Goal: Task Accomplishment & Management: Complete application form

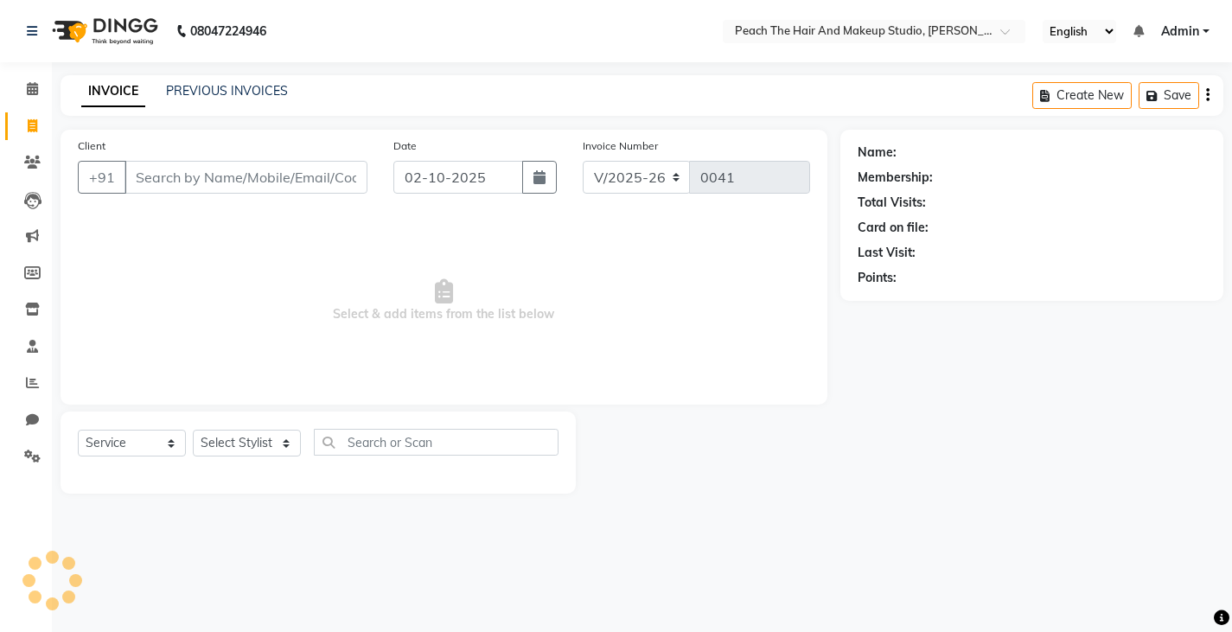
select select "9105"
select select "service"
click at [159, 172] on input "Client" at bounding box center [247, 177] width 246 height 33
click at [245, 429] on div "Select Service Product Membership Package Voucher Prepaid Gift Card Select Styl…" at bounding box center [321, 449] width 487 height 41
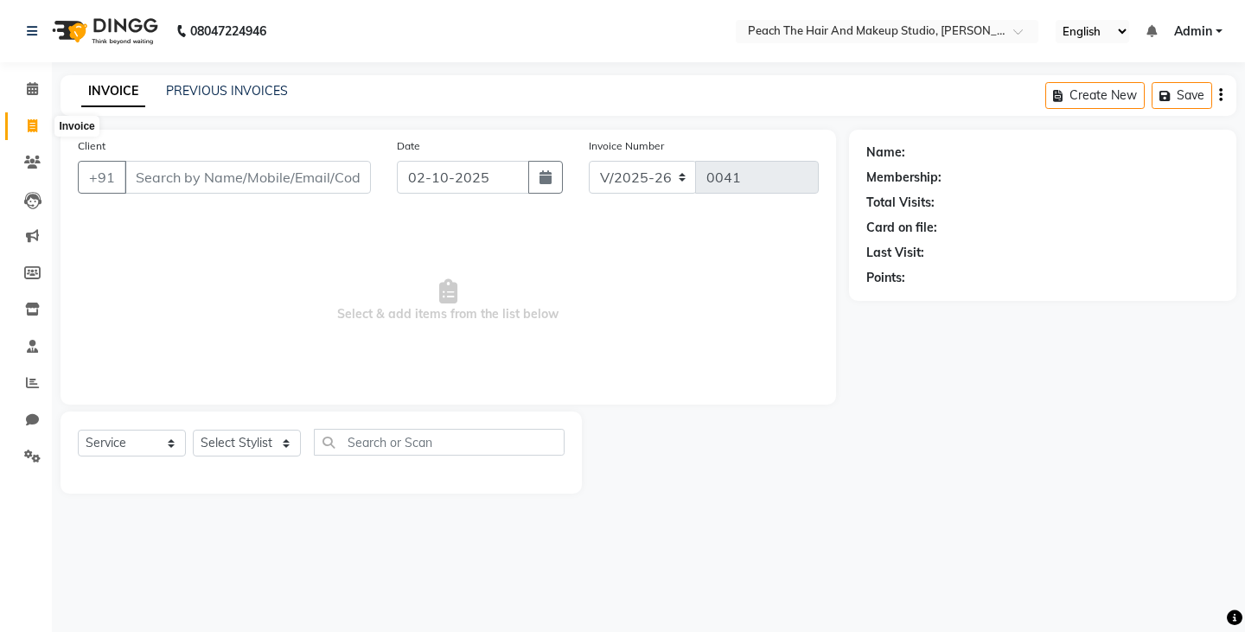
click at [28, 128] on icon at bounding box center [33, 125] width 10 height 13
select select "service"
click at [208, 93] on link "PREVIOUS INVOICES" at bounding box center [227, 91] width 122 height 16
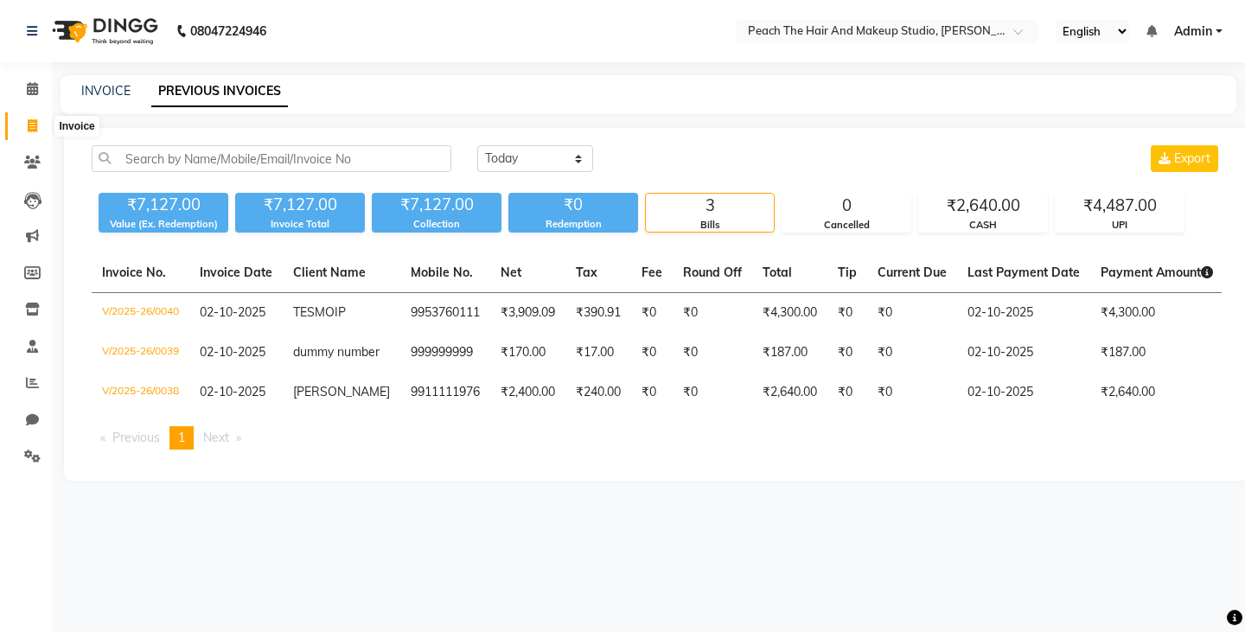
click at [33, 129] on icon at bounding box center [33, 125] width 10 height 13
select select "service"
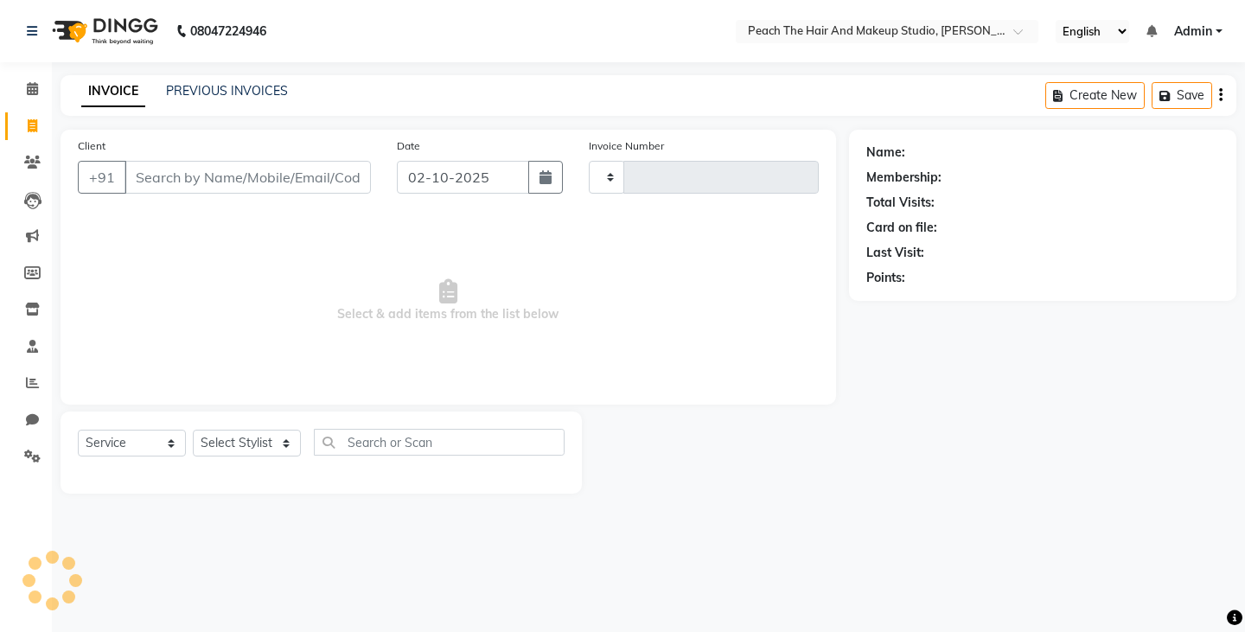
type input "0041"
select select "9105"
click at [33, 94] on icon at bounding box center [32, 88] width 11 height 13
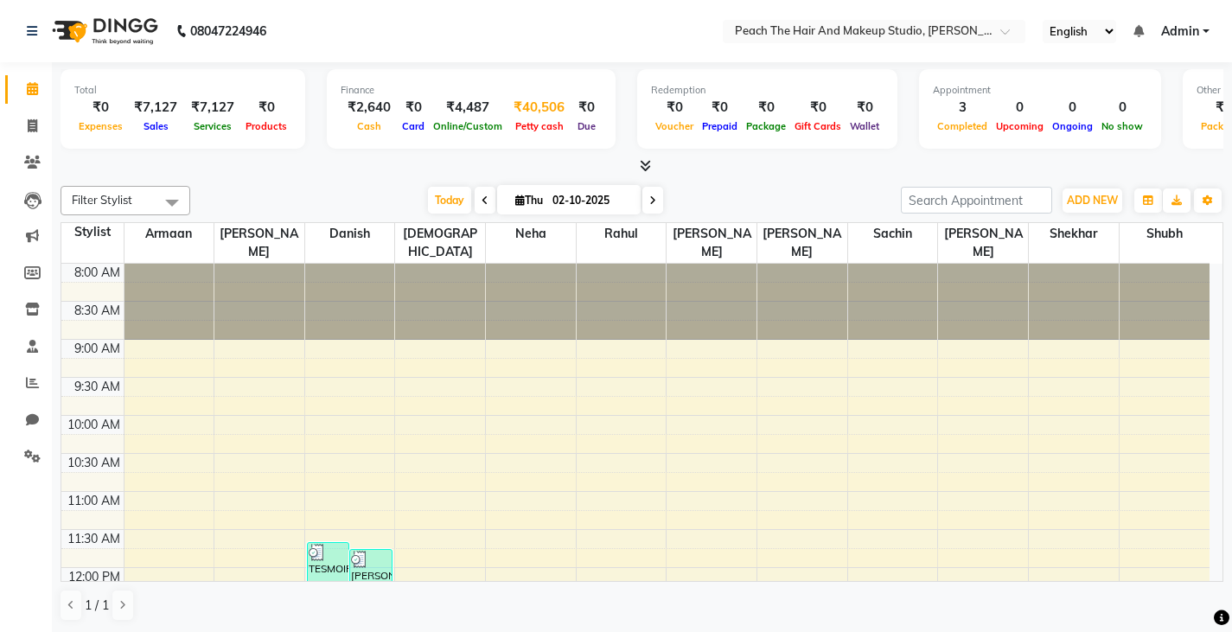
click at [527, 126] on span "Petty cash" at bounding box center [539, 126] width 57 height 12
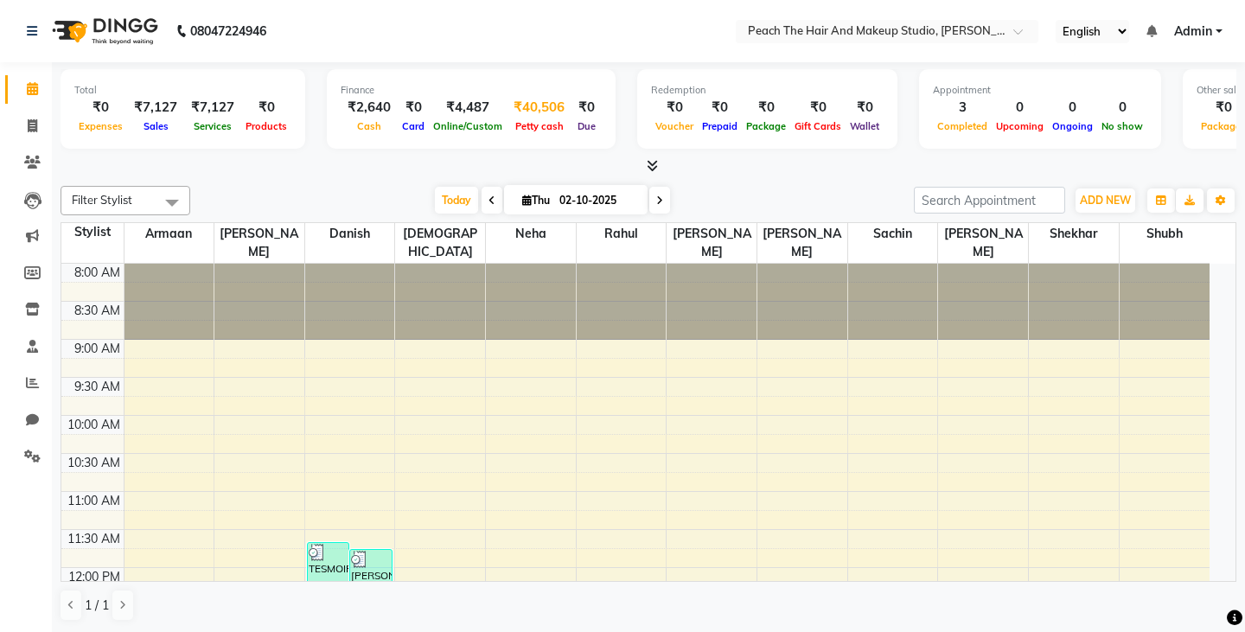
select select "8368"
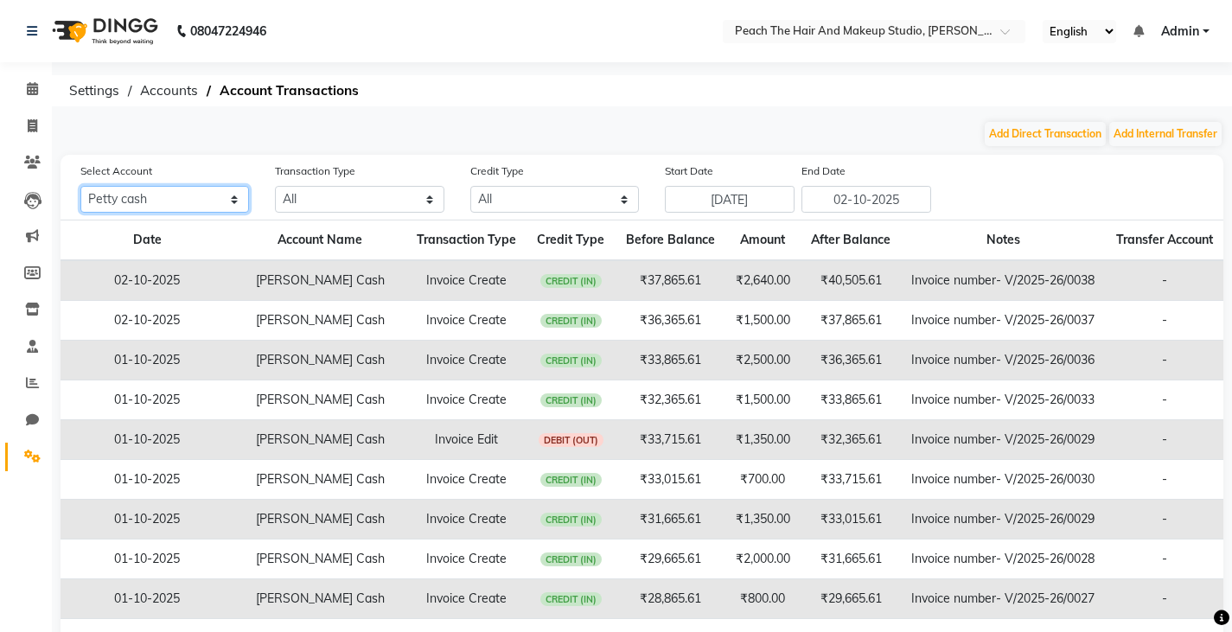
click at [170, 195] on select "All [PERSON_NAME] cash Default account" at bounding box center [164, 199] width 169 height 27
click at [433, 234] on th "Transaction Type" at bounding box center [466, 240] width 120 height 41
click at [375, 197] on select "All Direct Internal Transfer Expense Invoice Daily Register" at bounding box center [359, 199] width 169 height 27
click at [587, 201] on select "All Credit (IN) Debit (OUT)" at bounding box center [554, 199] width 169 height 27
click at [470, 186] on select "All Credit (IN) Debit (OUT)" at bounding box center [554, 199] width 169 height 27
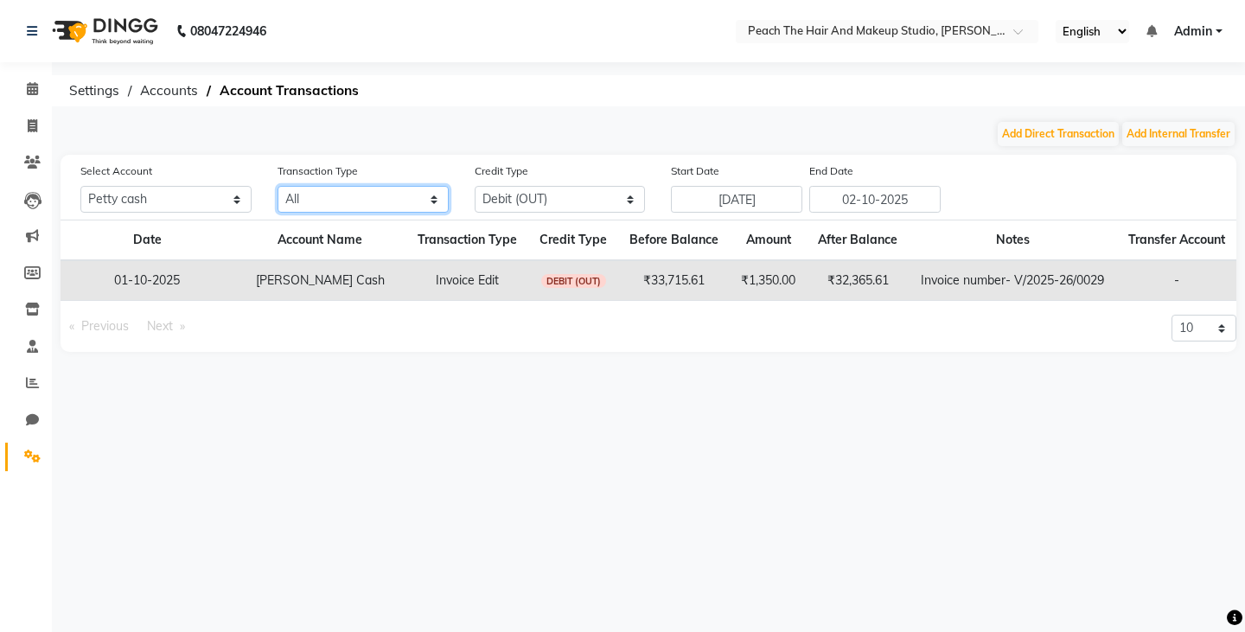
click at [390, 199] on select "All Direct Internal Transfer Expense Invoice Daily Register" at bounding box center [363, 199] width 171 height 27
click at [516, 201] on select "All Credit (IN) Debit (OUT)" at bounding box center [560, 199] width 171 height 27
select select "CREDIT"
click at [475, 186] on select "All Credit (IN) Debit (OUT)" at bounding box center [560, 199] width 171 height 27
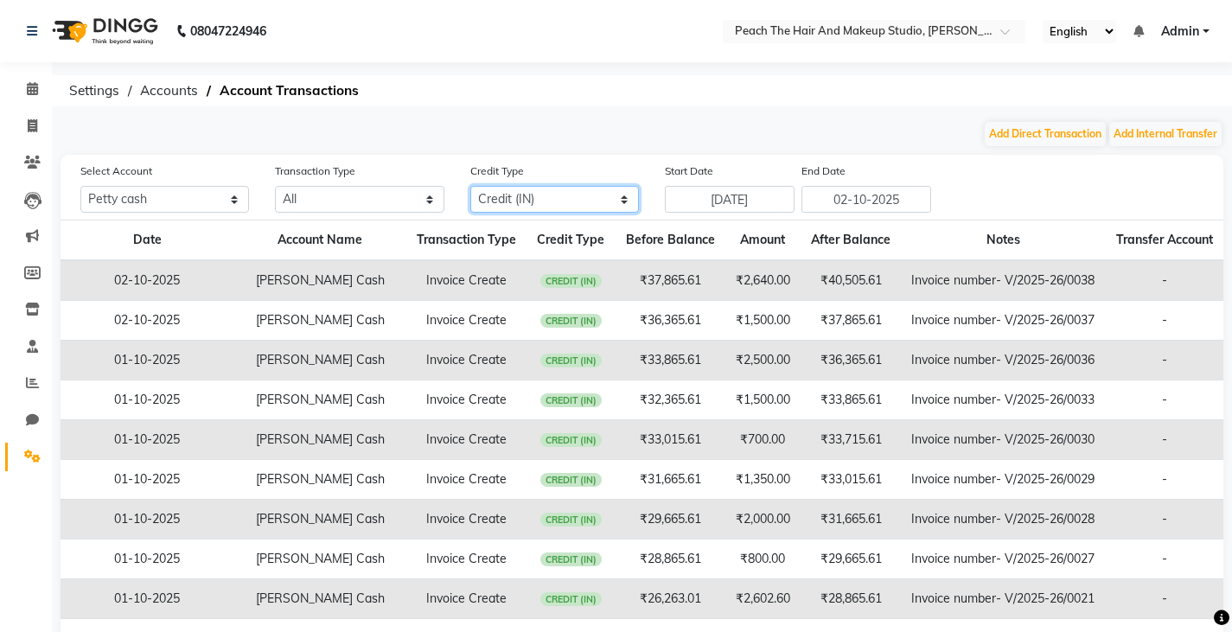
click at [567, 201] on select "All Credit (IN) Debit (OUT)" at bounding box center [554, 199] width 169 height 27
click at [35, 126] on icon at bounding box center [33, 125] width 10 height 13
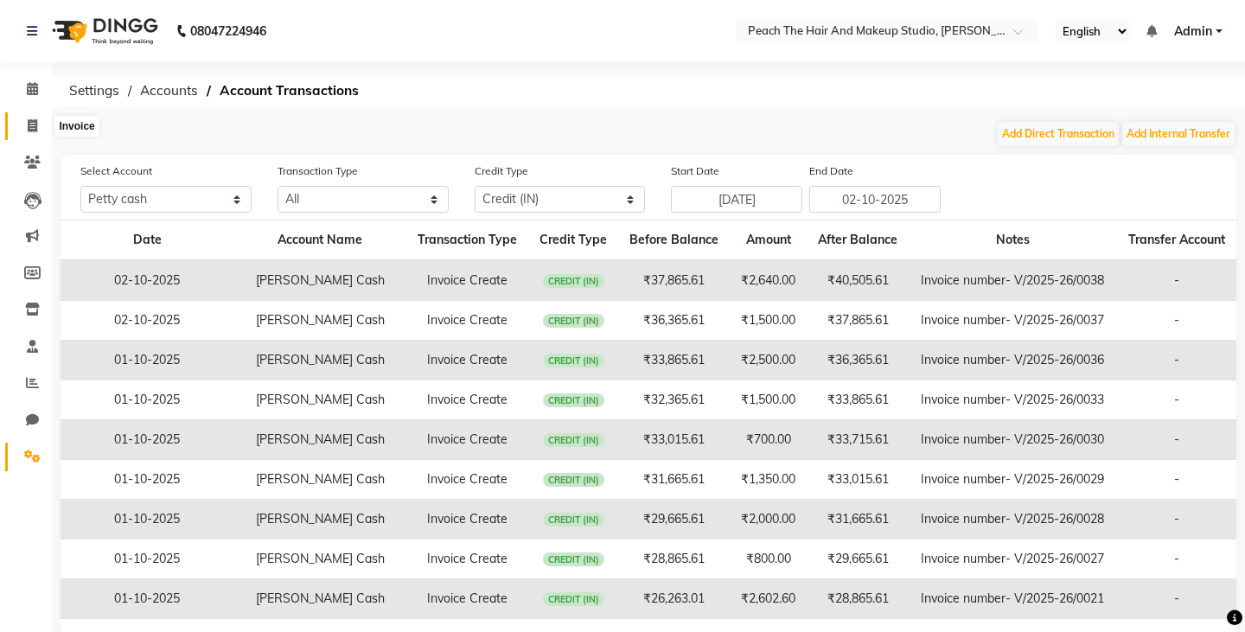
select select "9105"
select select "service"
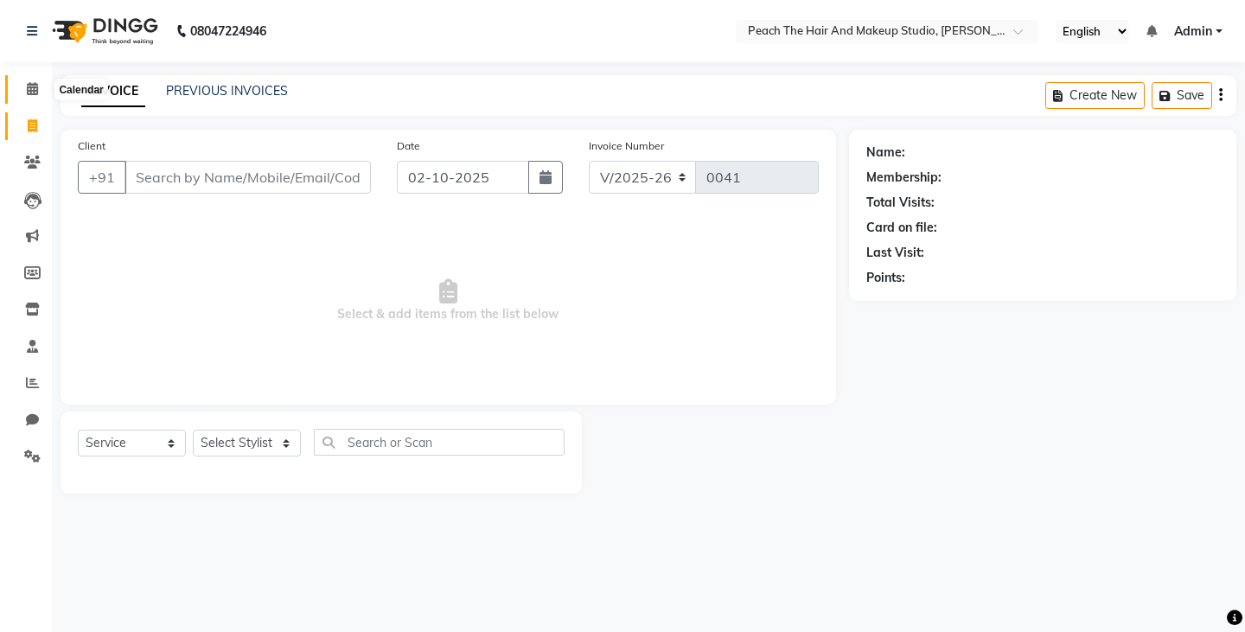
click at [24, 89] on span at bounding box center [32, 90] width 30 height 20
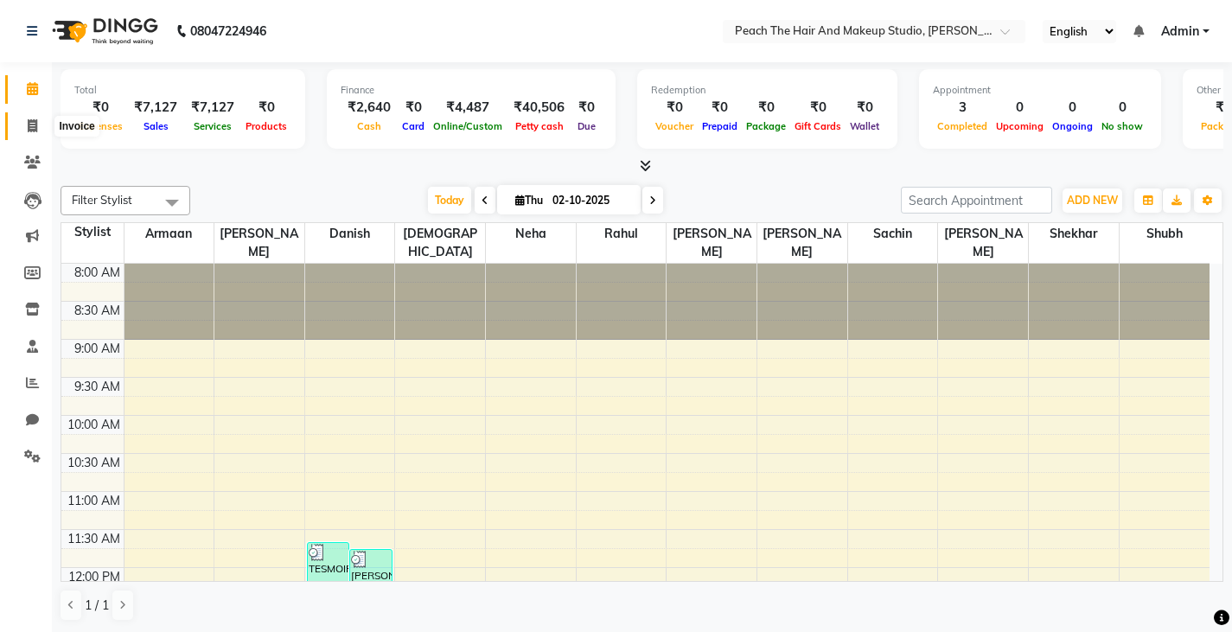
click at [38, 118] on span at bounding box center [32, 127] width 30 height 20
select select "service"
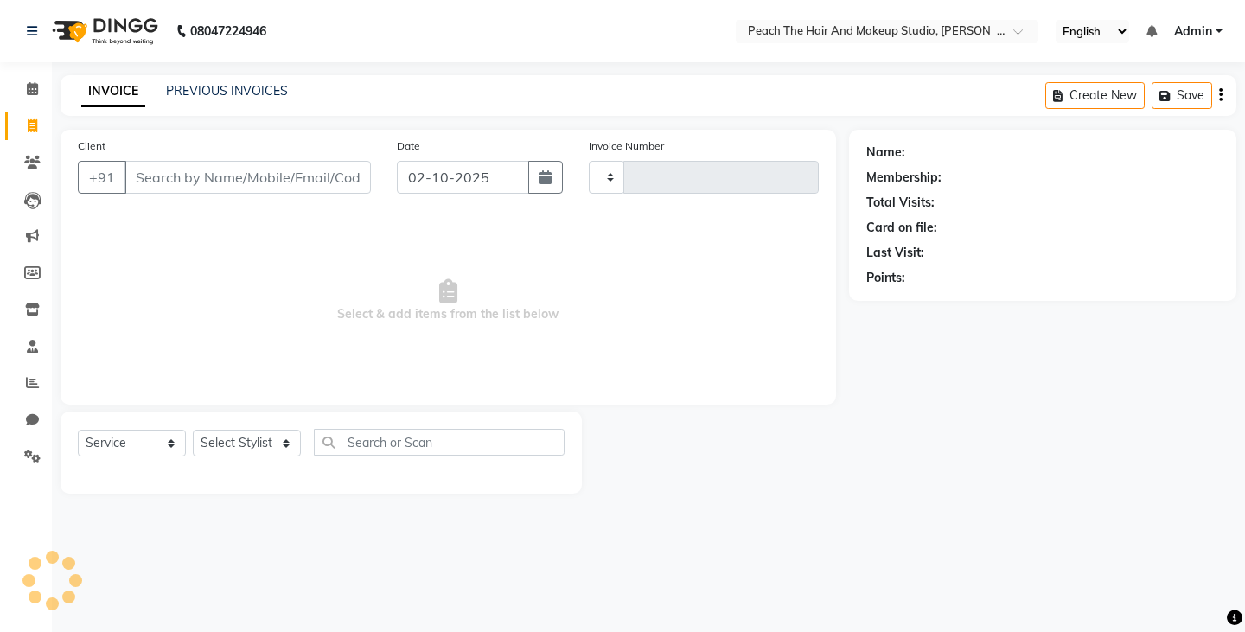
type input "0041"
select select "9105"
click at [245, 436] on select "Select Stylist Ankit [PERSON_NAME] Danish Karan Krishna [PERSON_NAME] [PERSON_N…" at bounding box center [247, 443] width 108 height 27
select select "93108"
click at [193, 430] on select "Select Stylist Ankit [PERSON_NAME] Danish Karan Krishna [PERSON_NAME] [PERSON_N…" at bounding box center [247, 443] width 108 height 27
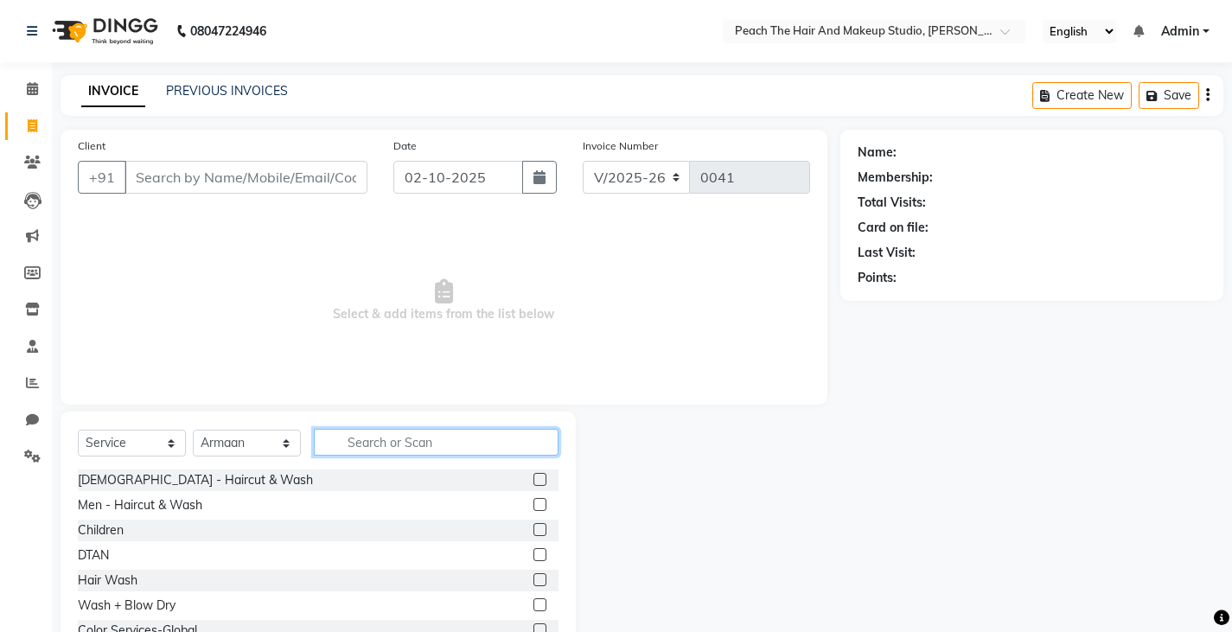
click at [347, 455] on input "text" at bounding box center [436, 442] width 245 height 27
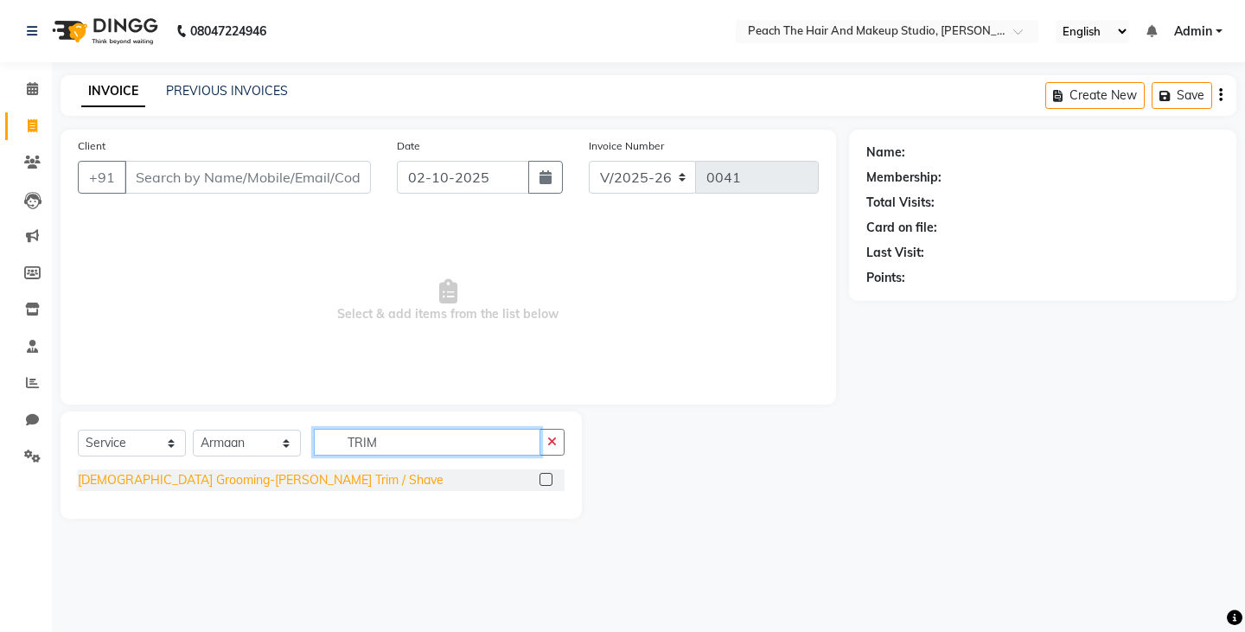
type input "TRIM"
click at [189, 483] on div "[DEMOGRAPHIC_DATA] Grooming-[PERSON_NAME] Trim / Shave" at bounding box center [261, 480] width 366 height 18
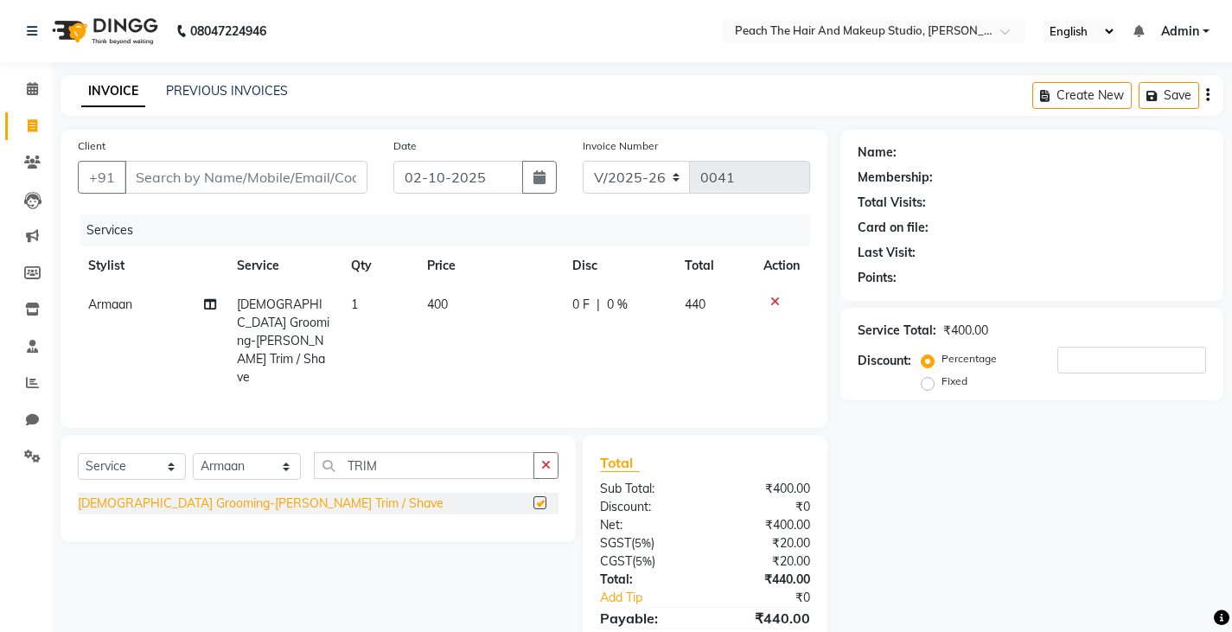
checkbox input "false"
click at [552, 452] on button "button" at bounding box center [545, 465] width 25 height 27
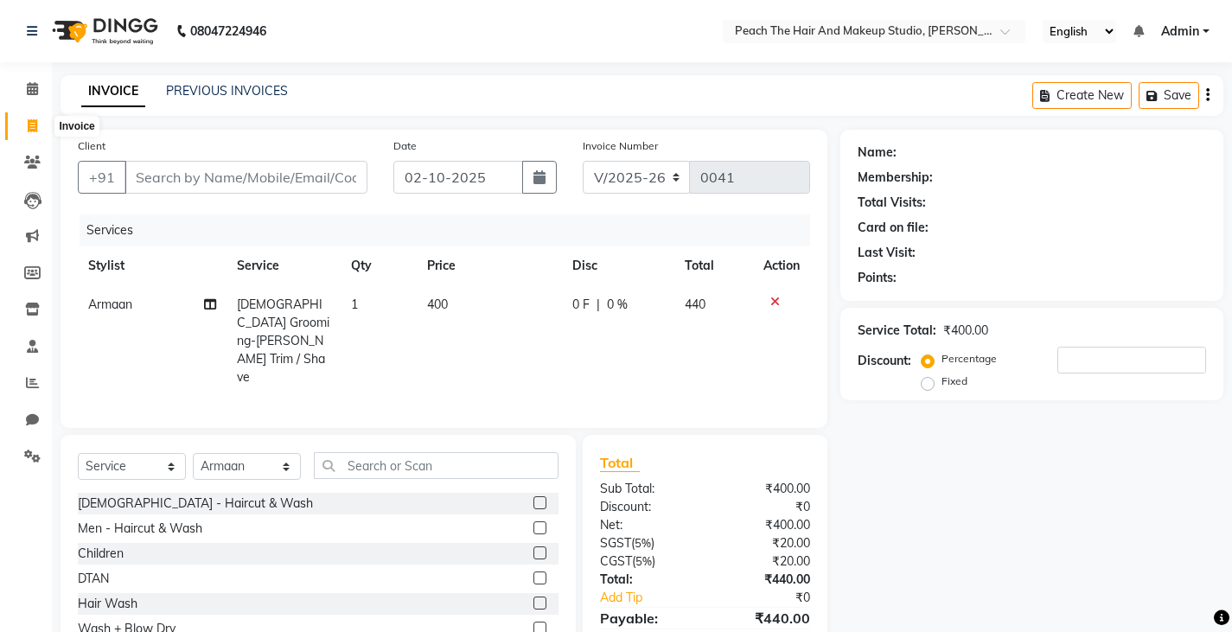
click at [31, 121] on icon at bounding box center [33, 125] width 10 height 13
select select "service"
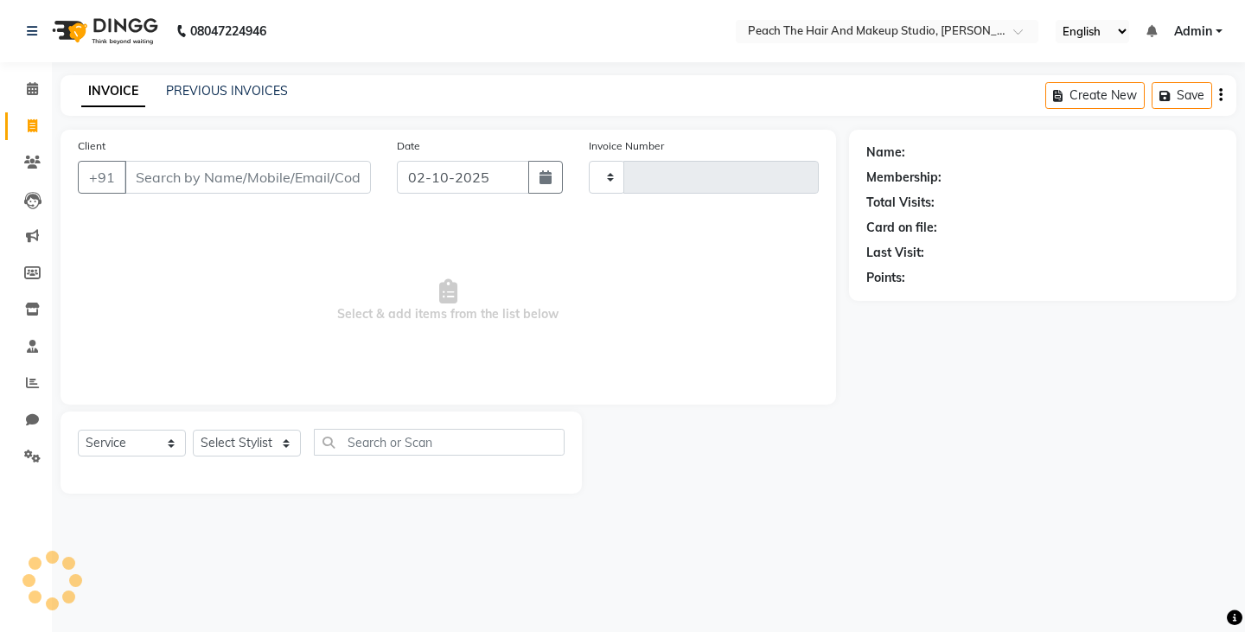
type input "0041"
select select "9105"
click at [258, 454] on select "Select Stylist Ankit [PERSON_NAME] Danish Karan Krishna [PERSON_NAME] [PERSON_N…" at bounding box center [247, 443] width 108 height 27
select select "93106"
click at [193, 430] on select "Select Stylist Ankit [PERSON_NAME] Danish Karan Krishna [PERSON_NAME] [PERSON_N…" at bounding box center [247, 443] width 108 height 27
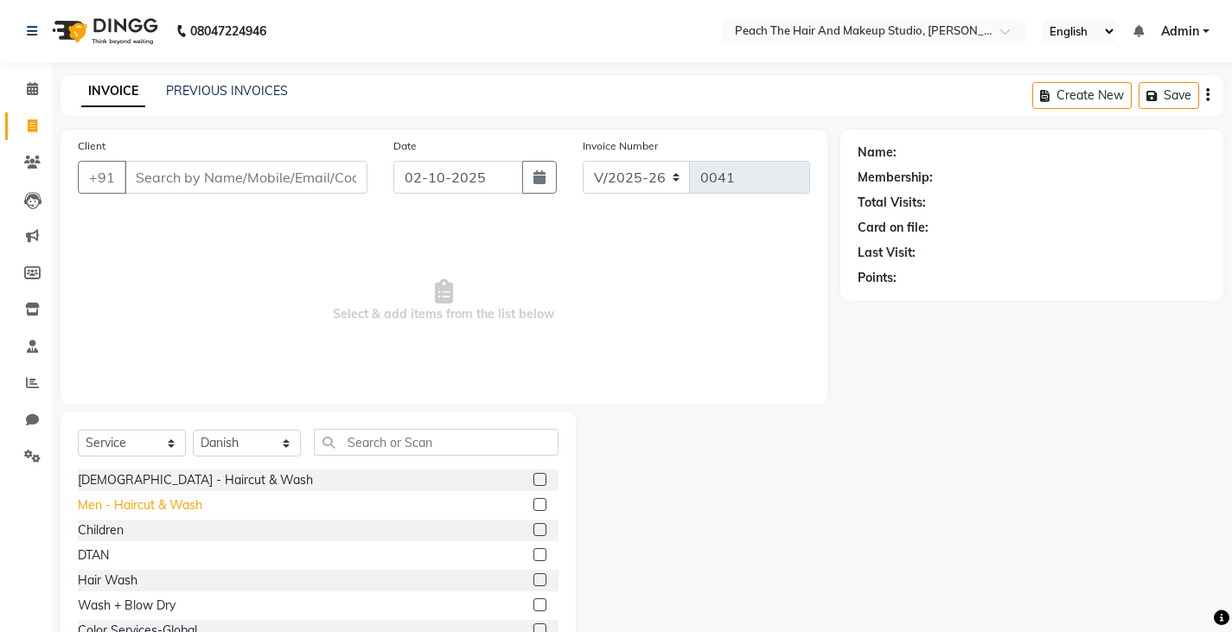
click at [118, 507] on div "Men - Haircut & Wash" at bounding box center [140, 505] width 124 height 18
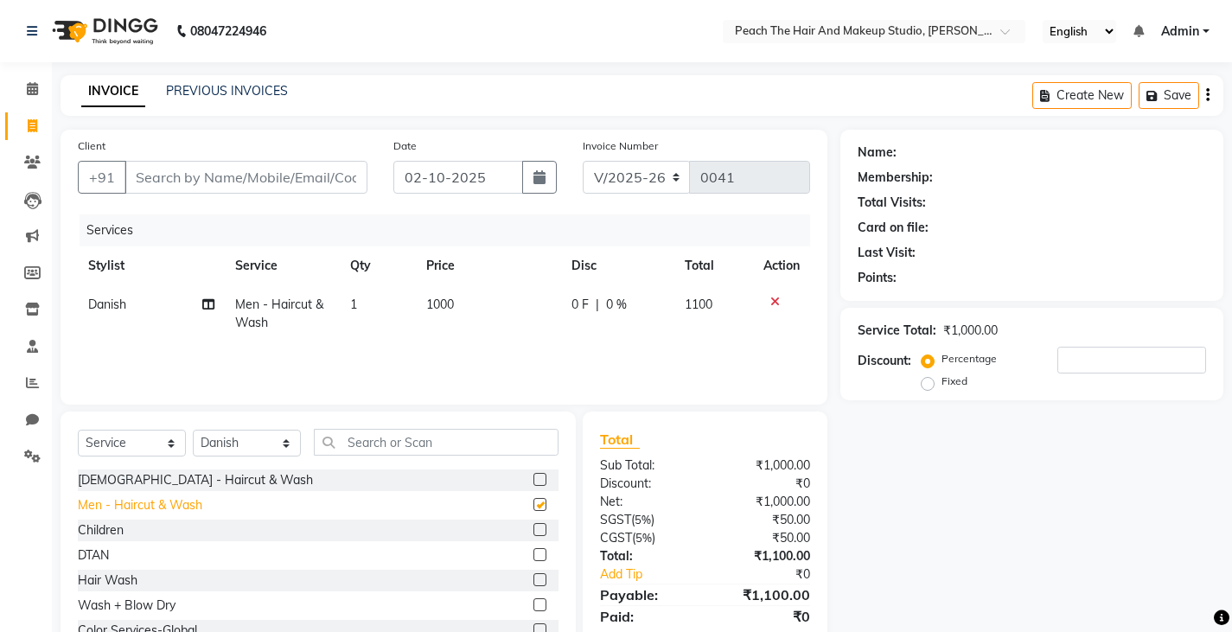
checkbox input "false"
click at [163, 185] on input "Client" at bounding box center [245, 177] width 243 height 33
type input "9"
type input "0"
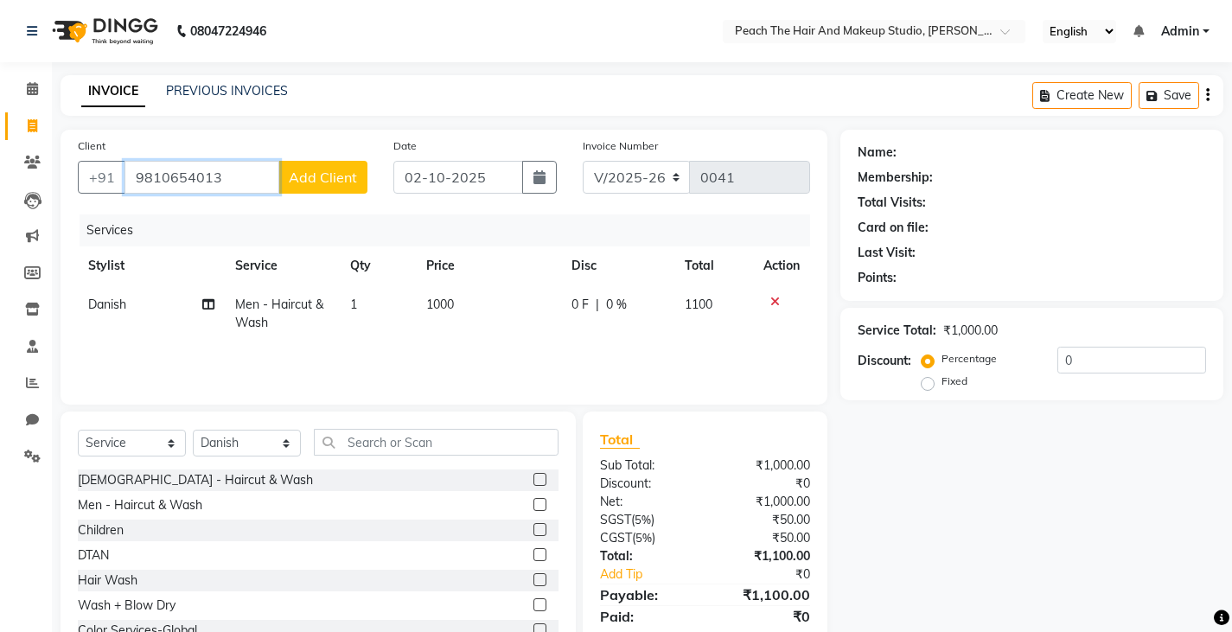
type input "9810654013"
click at [320, 187] on button "Add Client" at bounding box center [322, 177] width 89 height 33
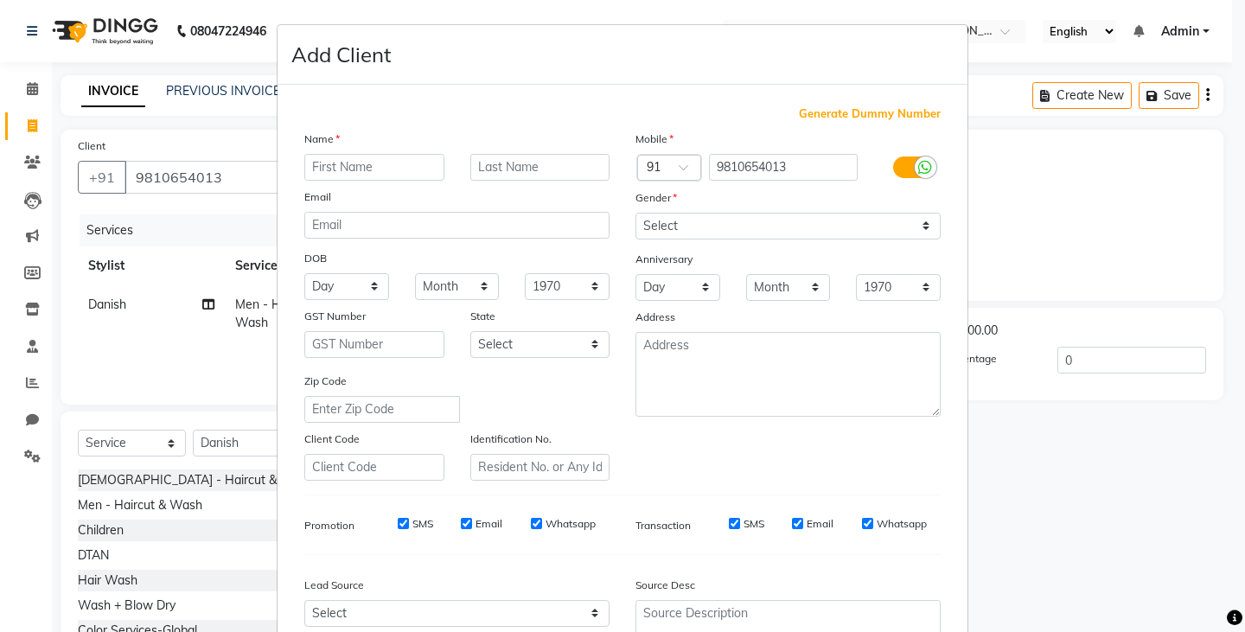
click at [320, 187] on div "Name Email DOB Day 01 02 03 04 05 06 07 08 09 10 11 12 13 14 15 16 17 18 19 20 …" at bounding box center [456, 305] width 331 height 351
click at [314, 155] on input "text" at bounding box center [374, 167] width 140 height 27
type input "[PERSON_NAME]"
click at [649, 229] on select "Select [DEMOGRAPHIC_DATA] [DEMOGRAPHIC_DATA] Other Prefer Not To Say" at bounding box center [787, 226] width 305 height 27
click at [635, 213] on select "Select [DEMOGRAPHIC_DATA] [DEMOGRAPHIC_DATA] Other Prefer Not To Say" at bounding box center [787, 226] width 305 height 27
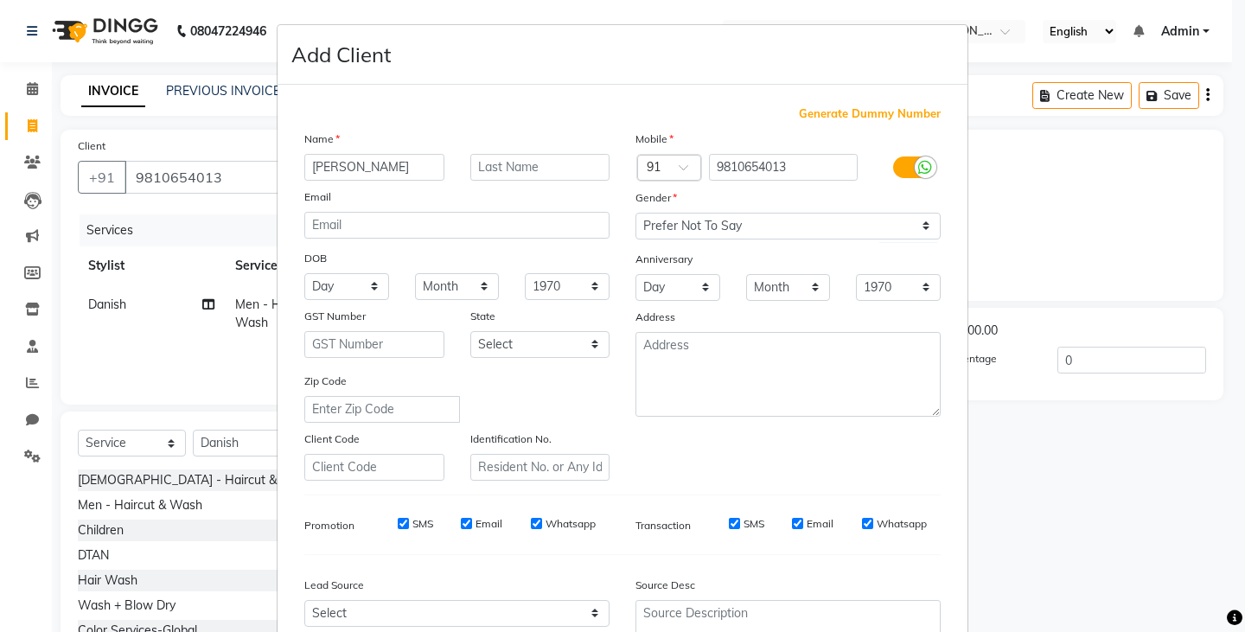
click at [656, 212] on div "Gender" at bounding box center [649, 200] width 55 height 24
click at [652, 225] on select "Select [DEMOGRAPHIC_DATA] [DEMOGRAPHIC_DATA] Other Prefer Not To Say" at bounding box center [787, 226] width 305 height 27
select select "[DEMOGRAPHIC_DATA]"
click at [635, 213] on select "Select [DEMOGRAPHIC_DATA] [DEMOGRAPHIC_DATA] Other Prefer Not To Say" at bounding box center [787, 226] width 305 height 27
click at [833, 483] on div "Generate Dummy Number Name [PERSON_NAME] Email DOB Day 01 02 03 04 05 06 07 08 …" at bounding box center [622, 397] width 662 height 585
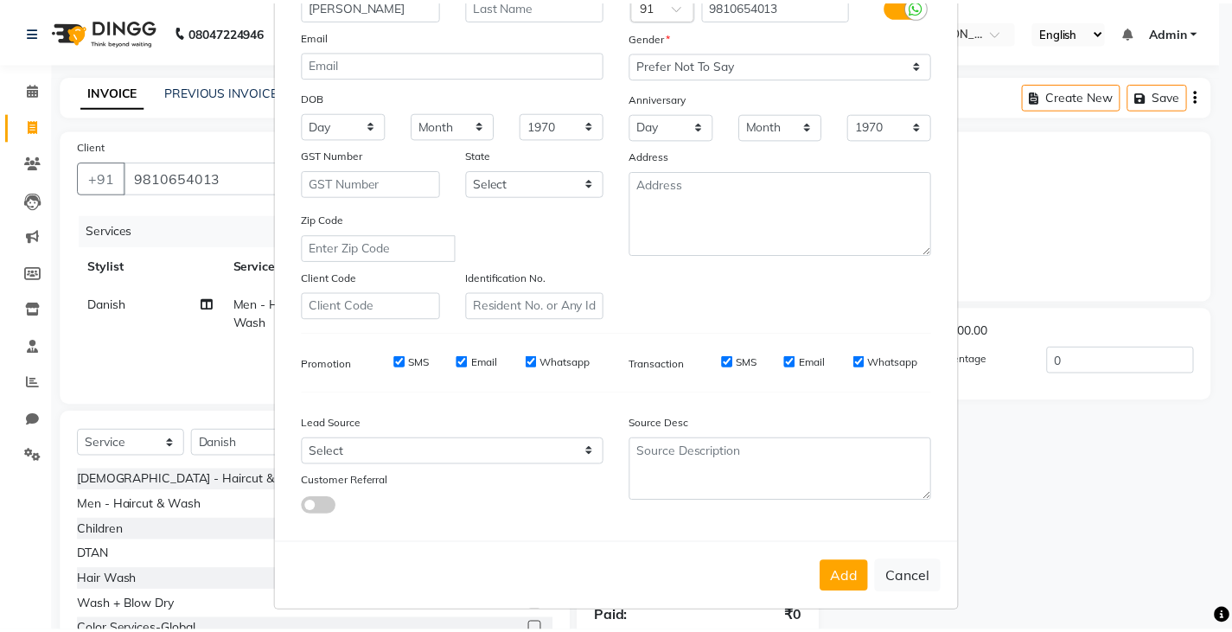
scroll to position [165, 0]
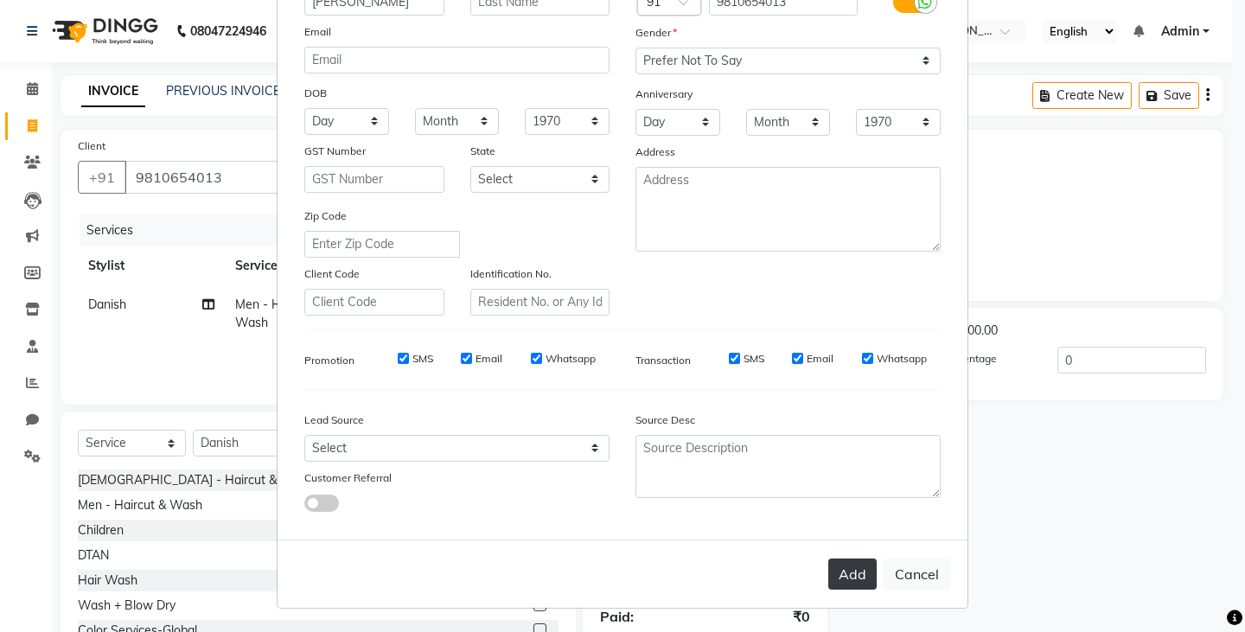
click at [842, 578] on button "Add" at bounding box center [852, 573] width 48 height 31
select select
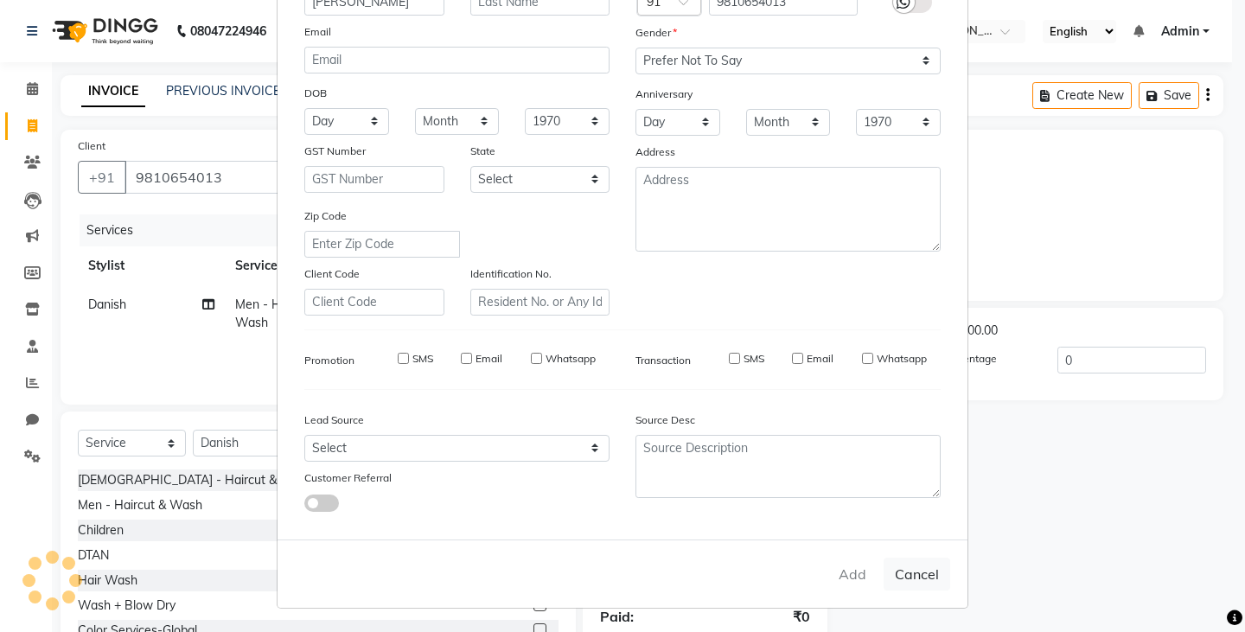
select select
checkbox input "false"
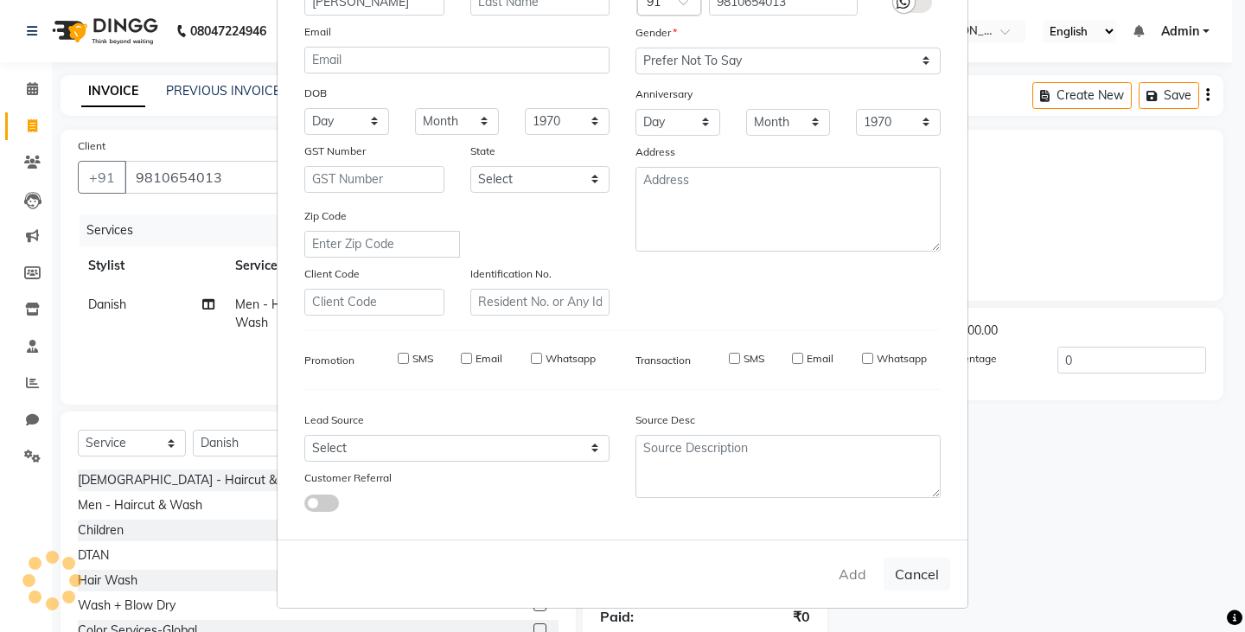
checkbox input "false"
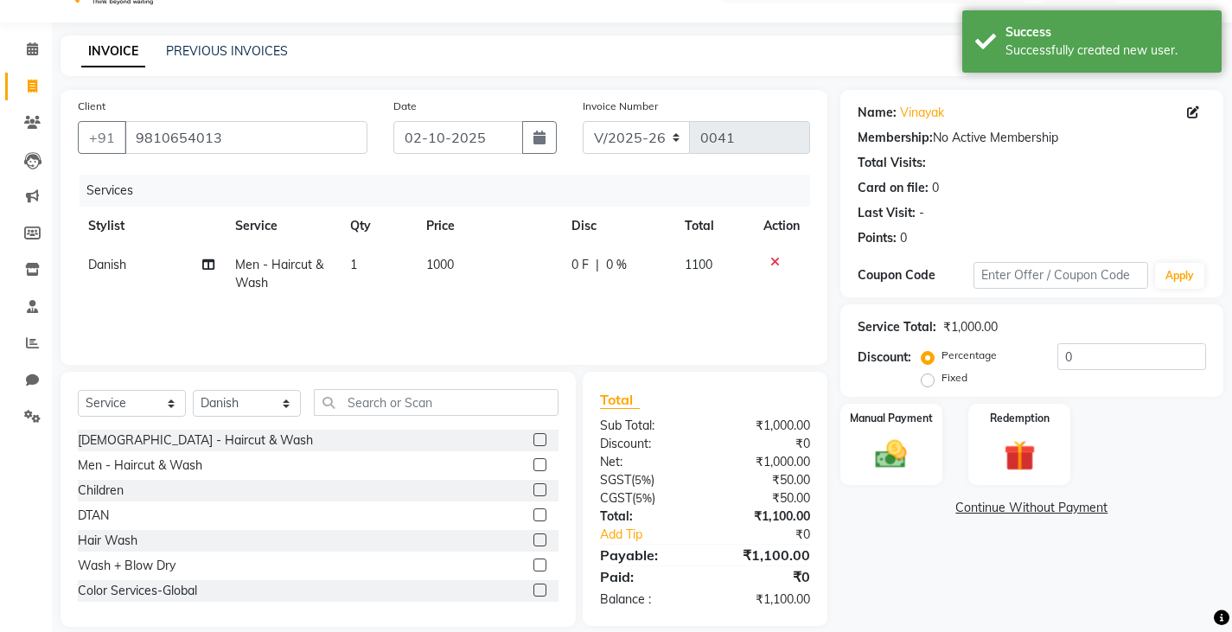
scroll to position [61, 0]
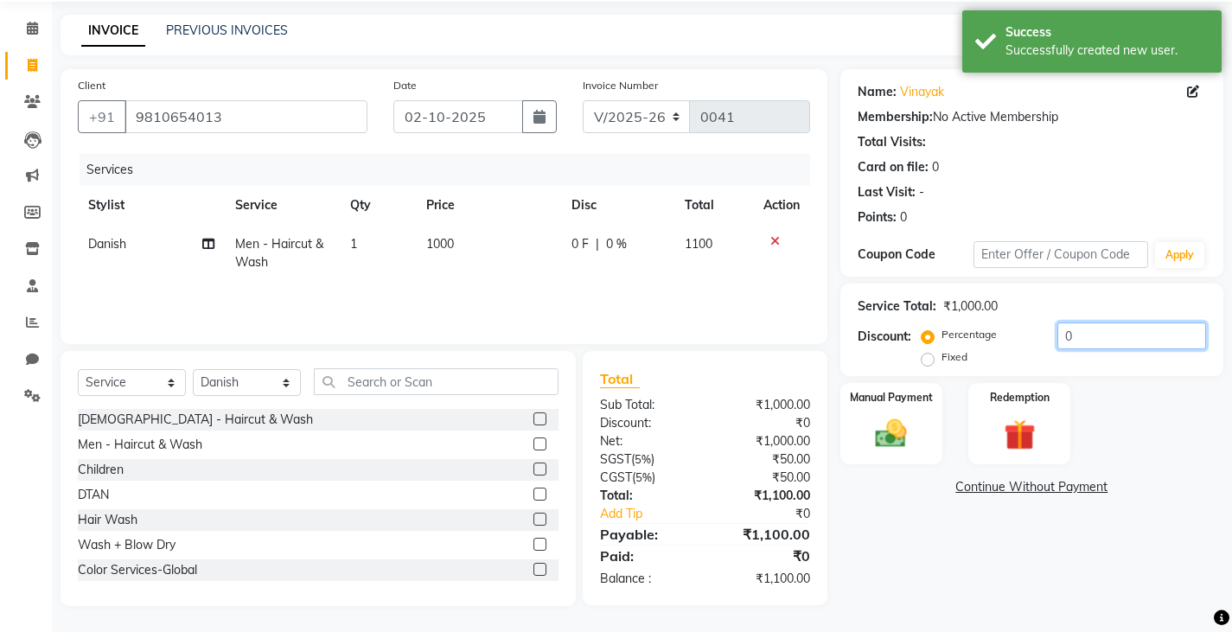
click at [1120, 331] on input "0" at bounding box center [1131, 335] width 149 height 27
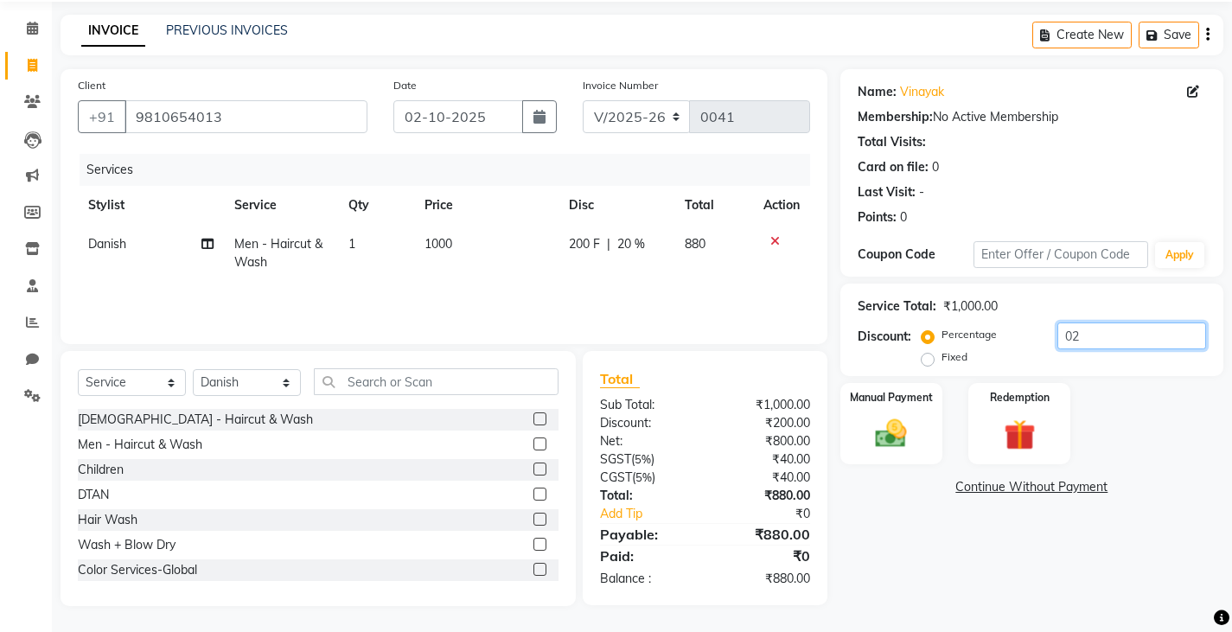
type input "0"
type input "20"
click at [909, 430] on img at bounding box center [891, 433] width 53 height 37
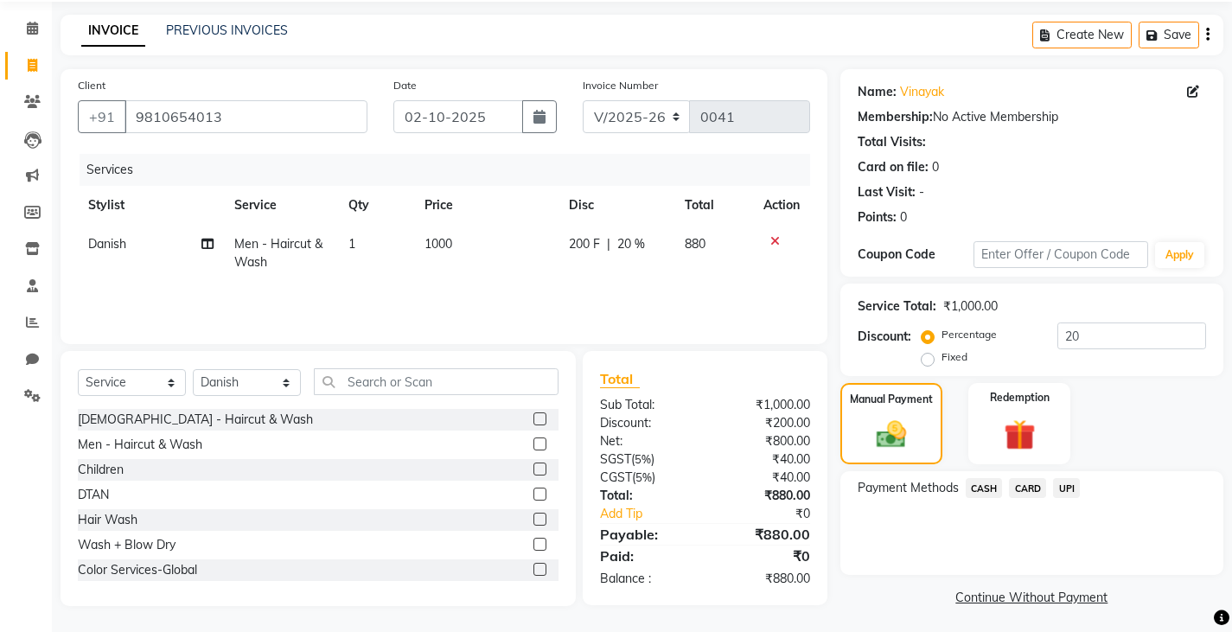
click at [1072, 489] on span "UPI" at bounding box center [1066, 488] width 27 height 20
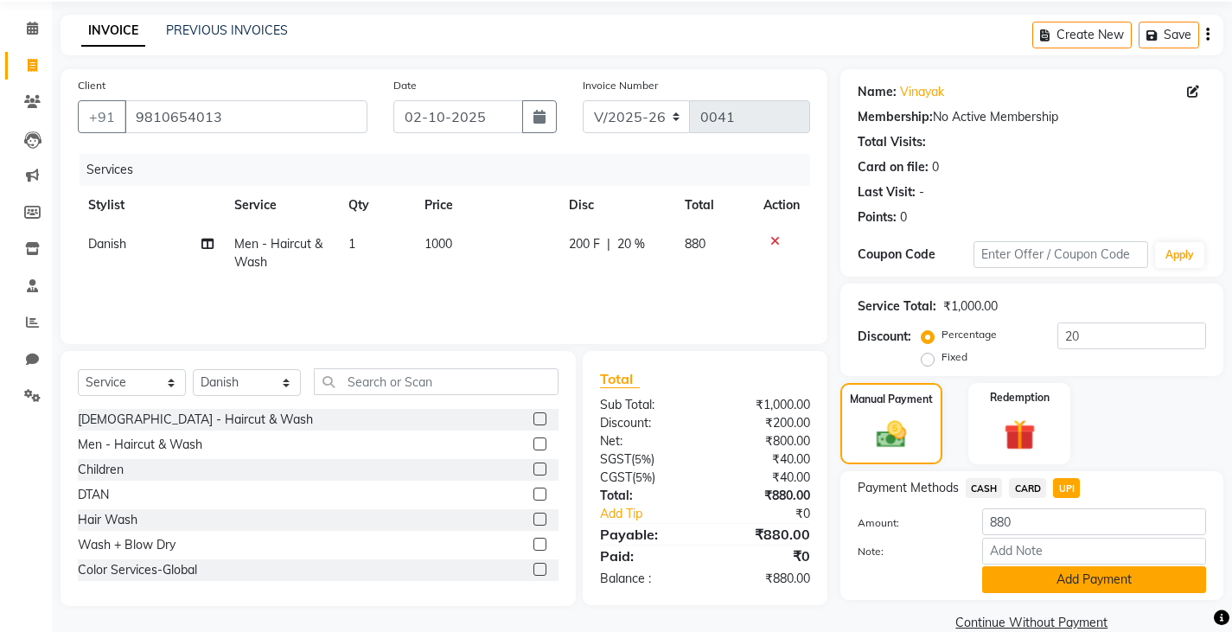
click at [998, 580] on button "Add Payment" at bounding box center [1094, 579] width 224 height 27
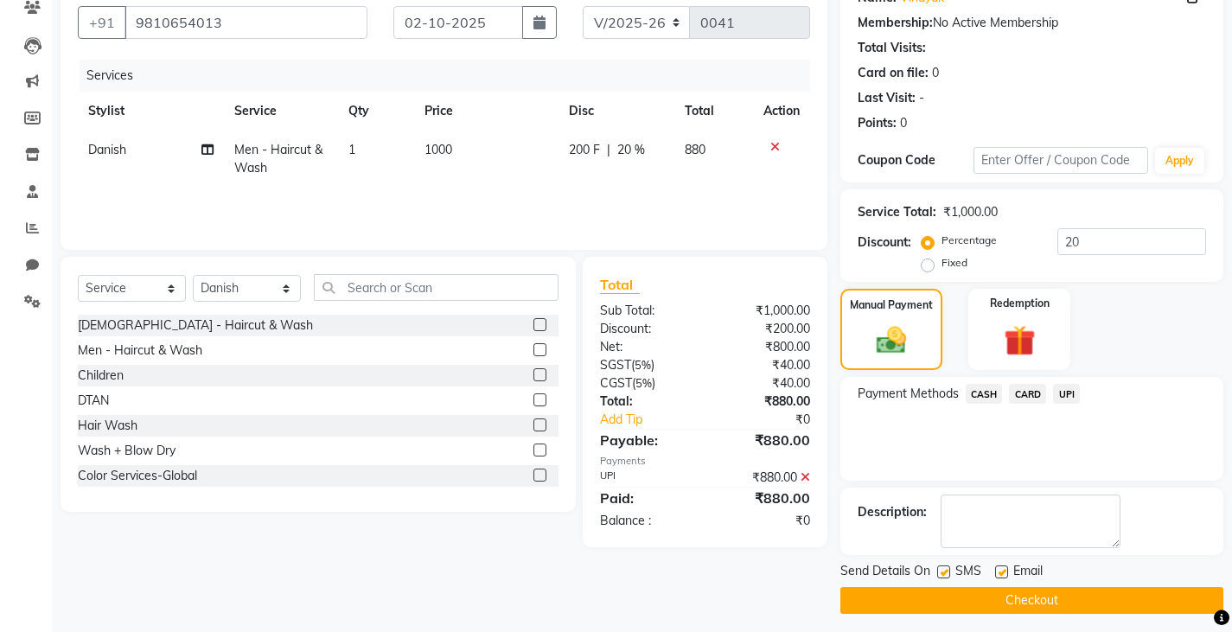
scroll to position [163, 0]
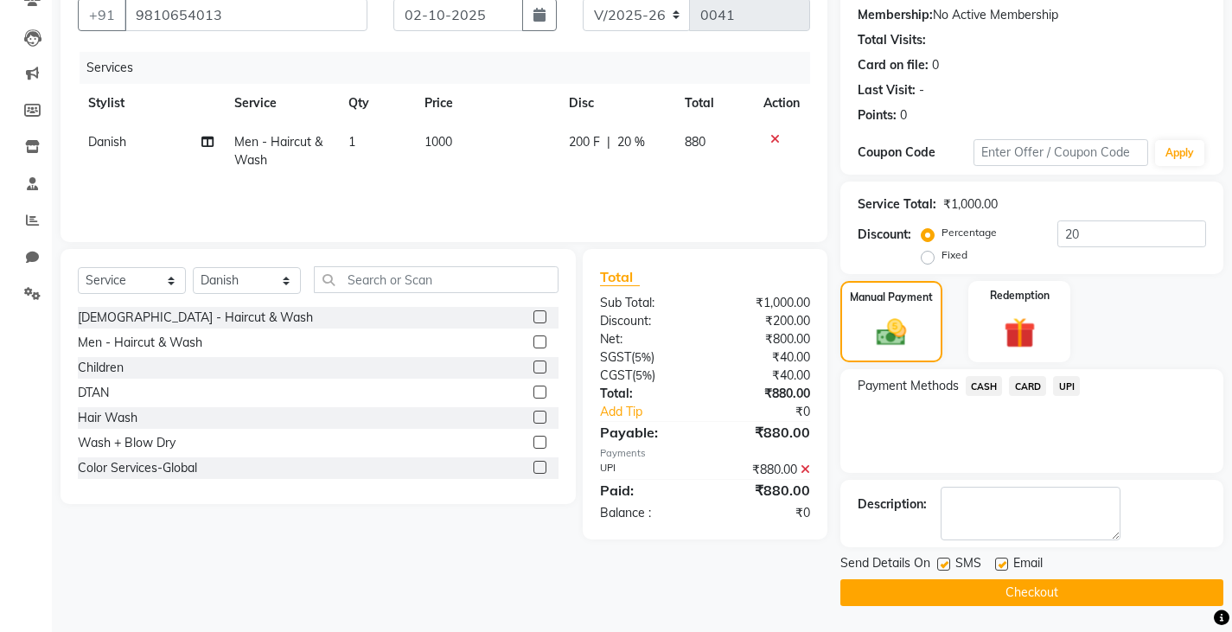
click at [943, 562] on label at bounding box center [943, 564] width 13 height 13
click at [943, 562] on input "checkbox" at bounding box center [942, 564] width 11 height 11
checkbox input "false"
click at [929, 591] on button "Checkout" at bounding box center [1031, 592] width 383 height 27
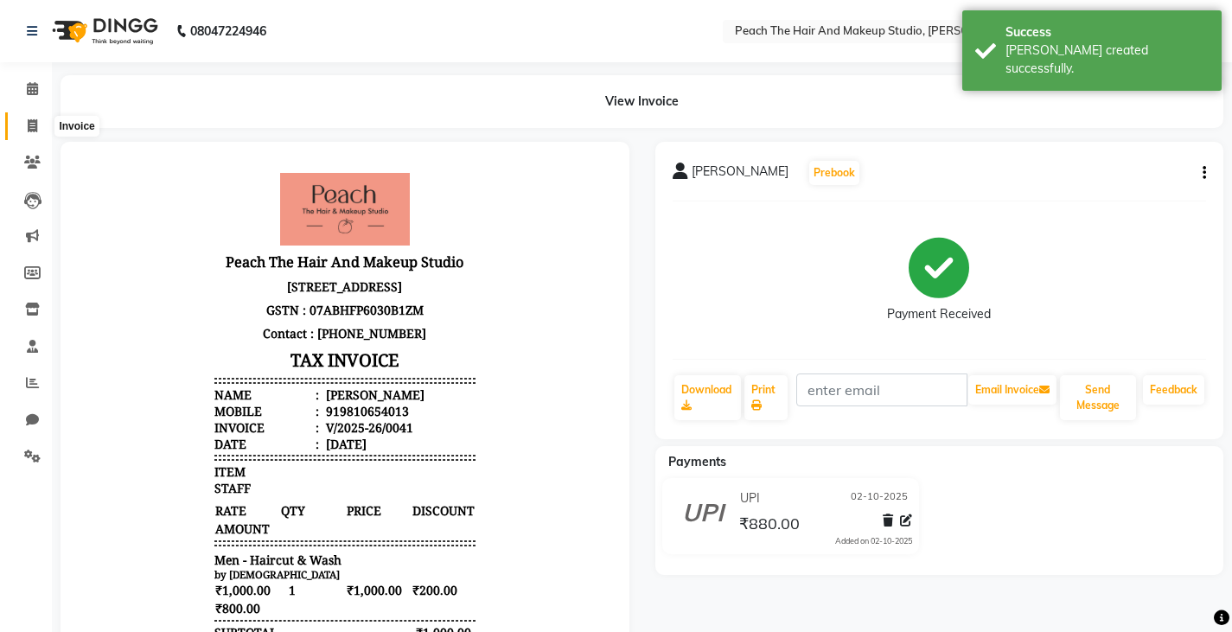
click at [36, 122] on icon at bounding box center [33, 125] width 10 height 13
select select "service"
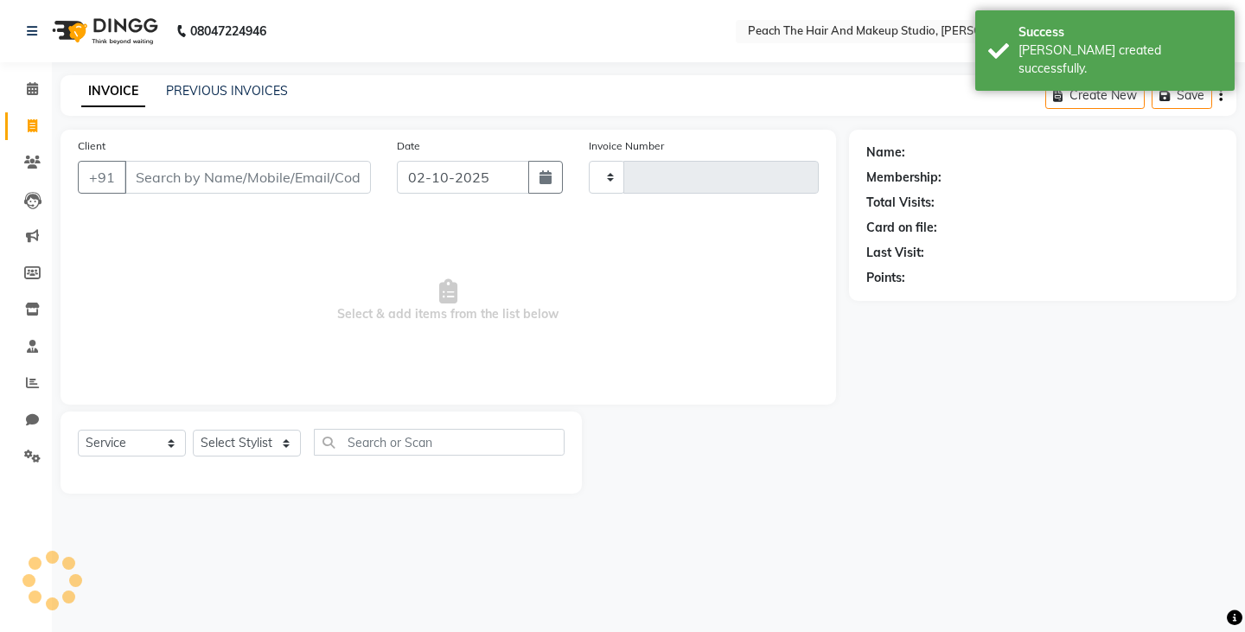
type input "0042"
select select "9105"
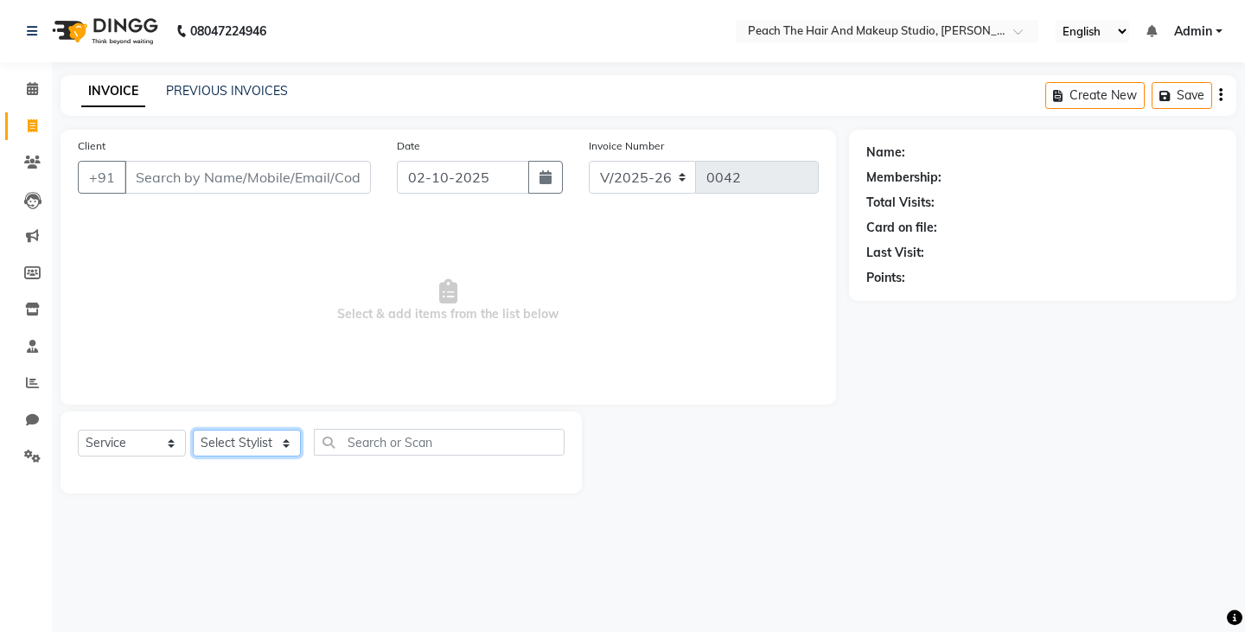
click at [230, 443] on select "Select Stylist Ankit [PERSON_NAME] Danish Karan Krishna [PERSON_NAME] [PERSON_N…" at bounding box center [247, 443] width 108 height 27
select select "93106"
click at [193, 430] on select "Select Stylist Ankit [PERSON_NAME] Danish Karan Krishna [PERSON_NAME] [PERSON_N…" at bounding box center [247, 443] width 108 height 27
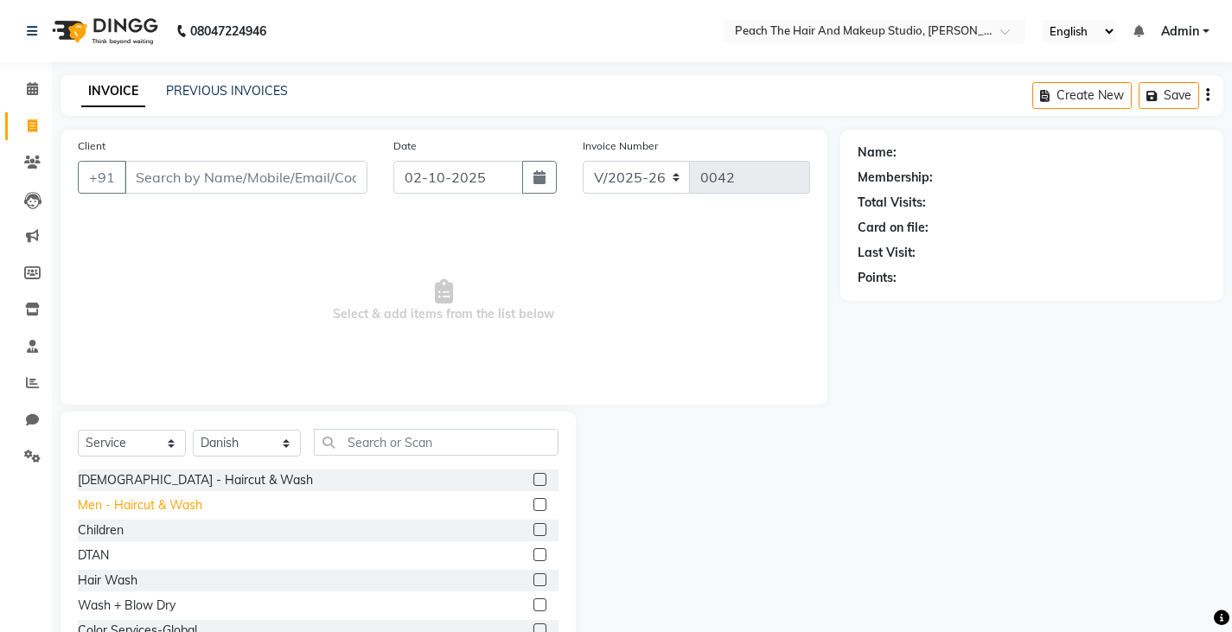
click at [148, 502] on div "Men - Haircut & Wash" at bounding box center [140, 505] width 124 height 18
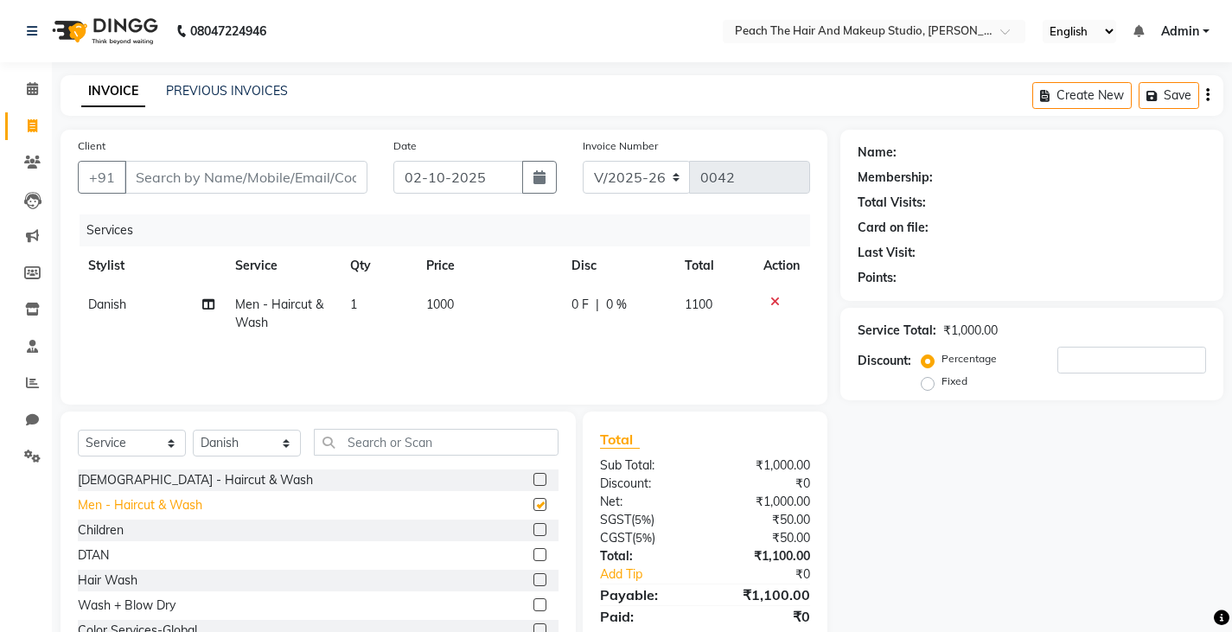
checkbox input "false"
click at [374, 298] on td "1" at bounding box center [378, 313] width 76 height 57
select select "93106"
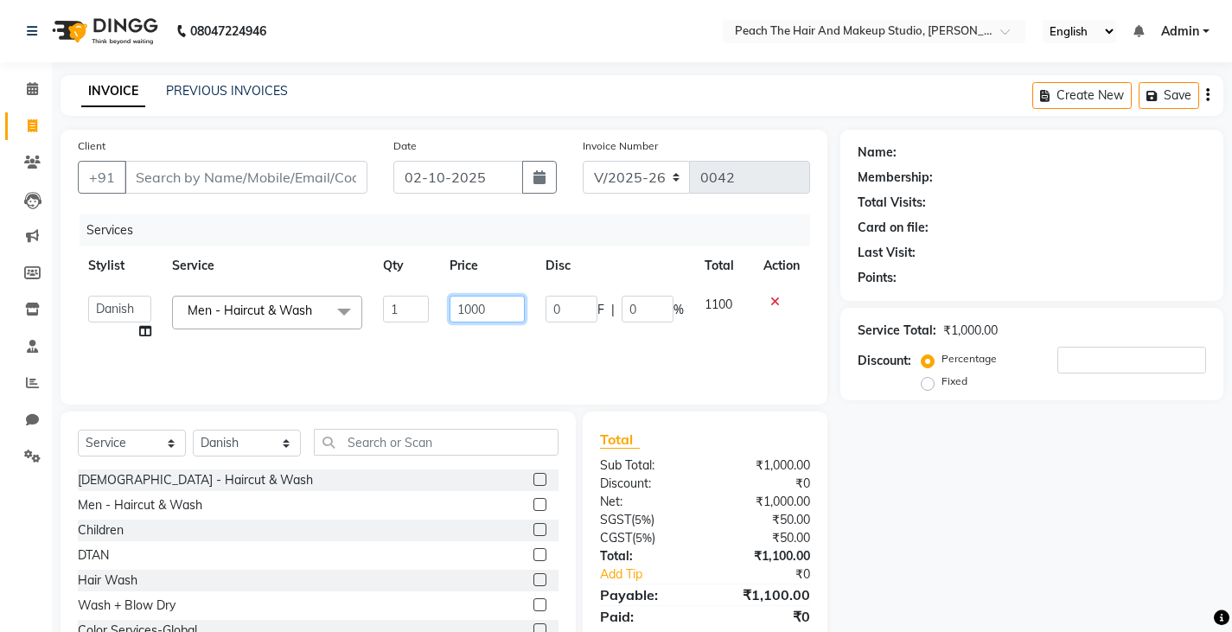
click at [507, 313] on input "1000" at bounding box center [487, 309] width 75 height 27
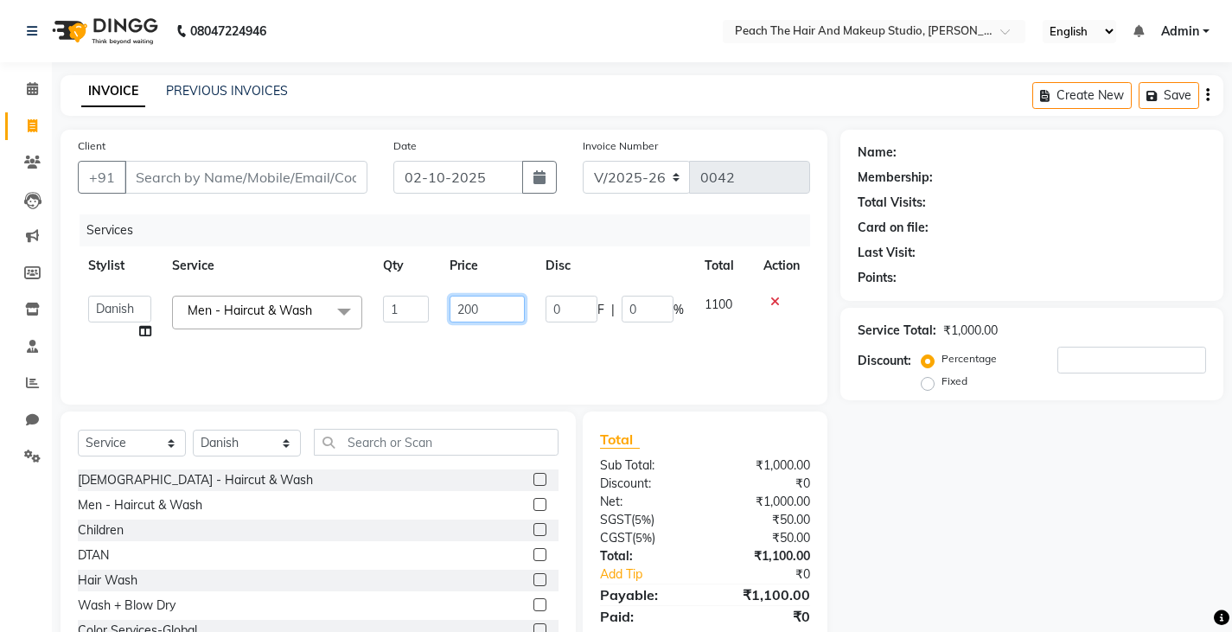
type input "2000"
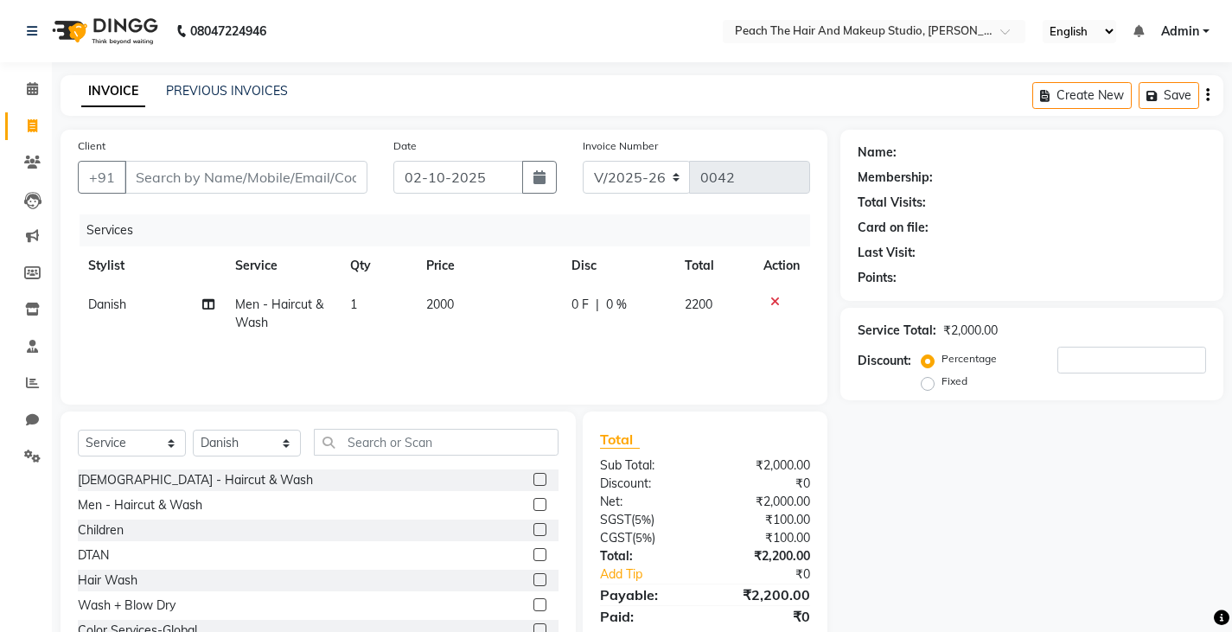
click at [898, 461] on div "Name: Membership: Total Visits: Card on file: Last Visit: Points: Service Total…" at bounding box center [1038, 398] width 396 height 537
click at [775, 300] on icon at bounding box center [775, 302] width 10 height 12
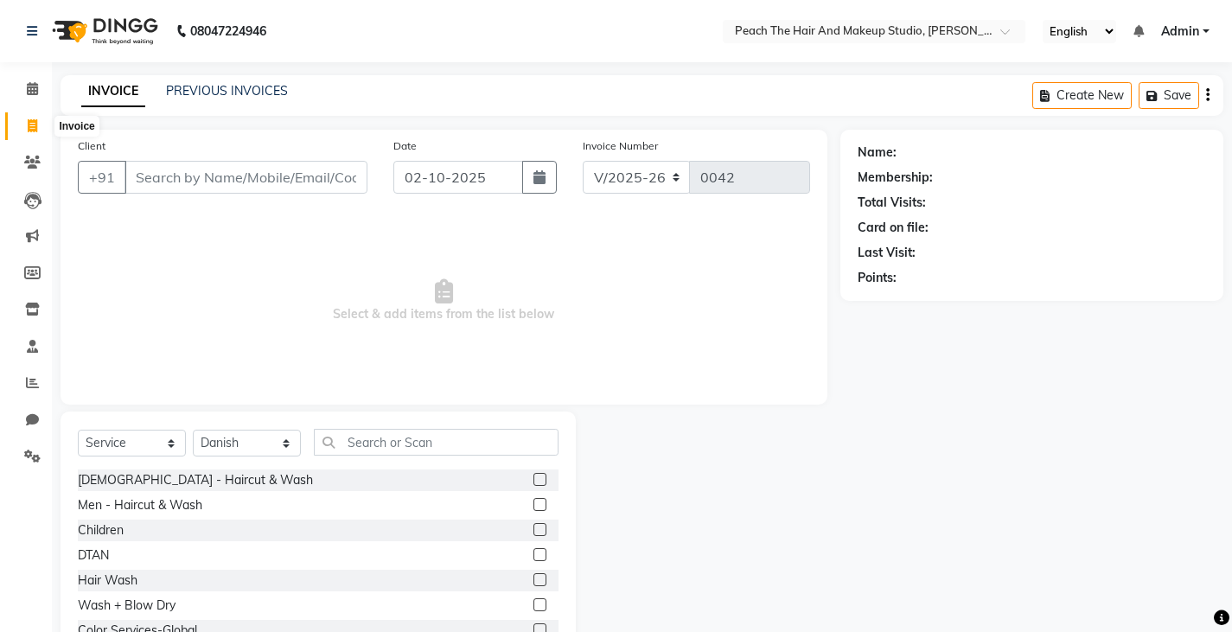
click at [40, 124] on span at bounding box center [32, 127] width 30 height 20
select select "service"
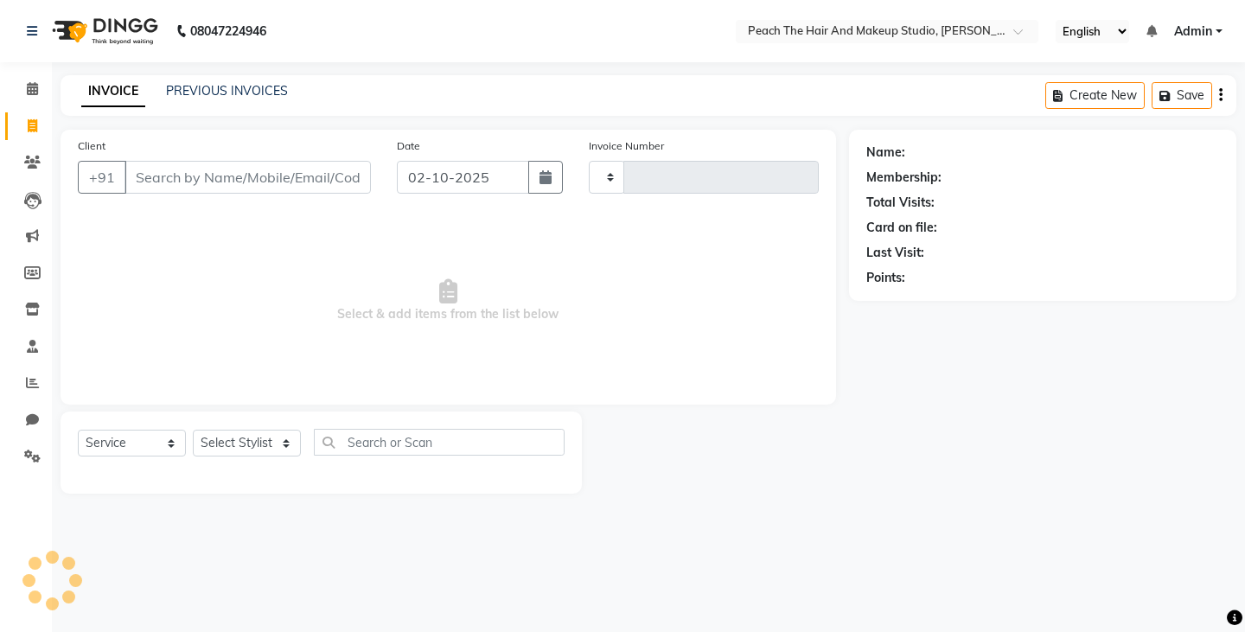
type input "0042"
select select "9105"
click at [234, 95] on link "PREVIOUS INVOICES" at bounding box center [227, 91] width 122 height 16
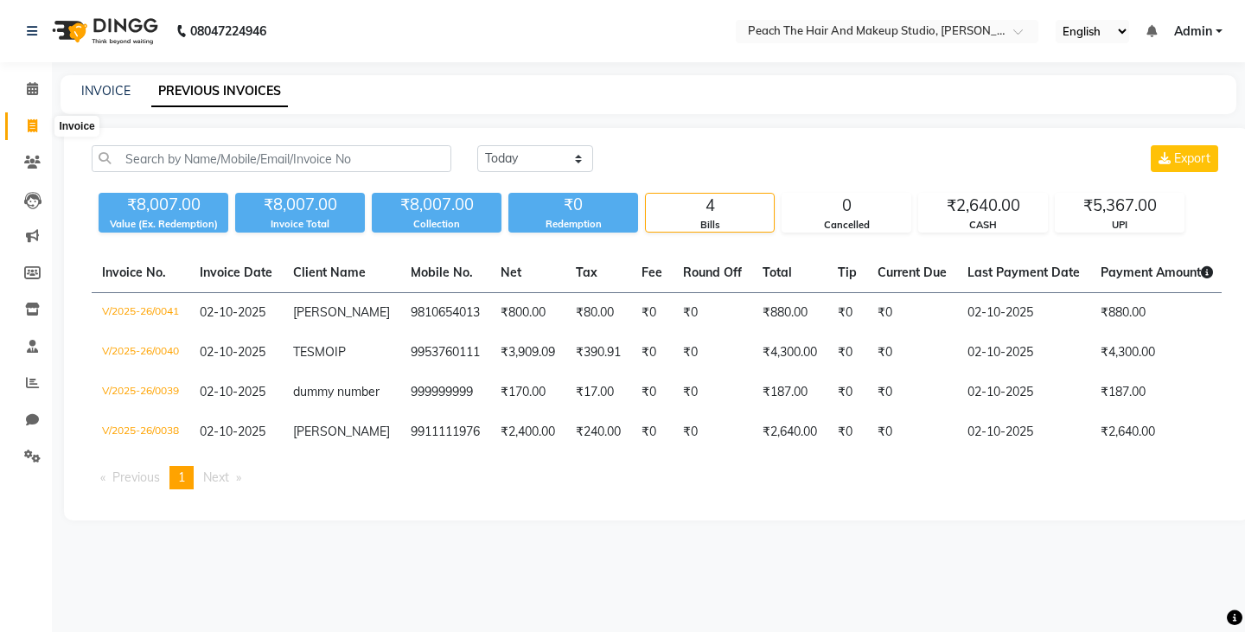
click at [32, 124] on icon at bounding box center [33, 125] width 10 height 13
select select "service"
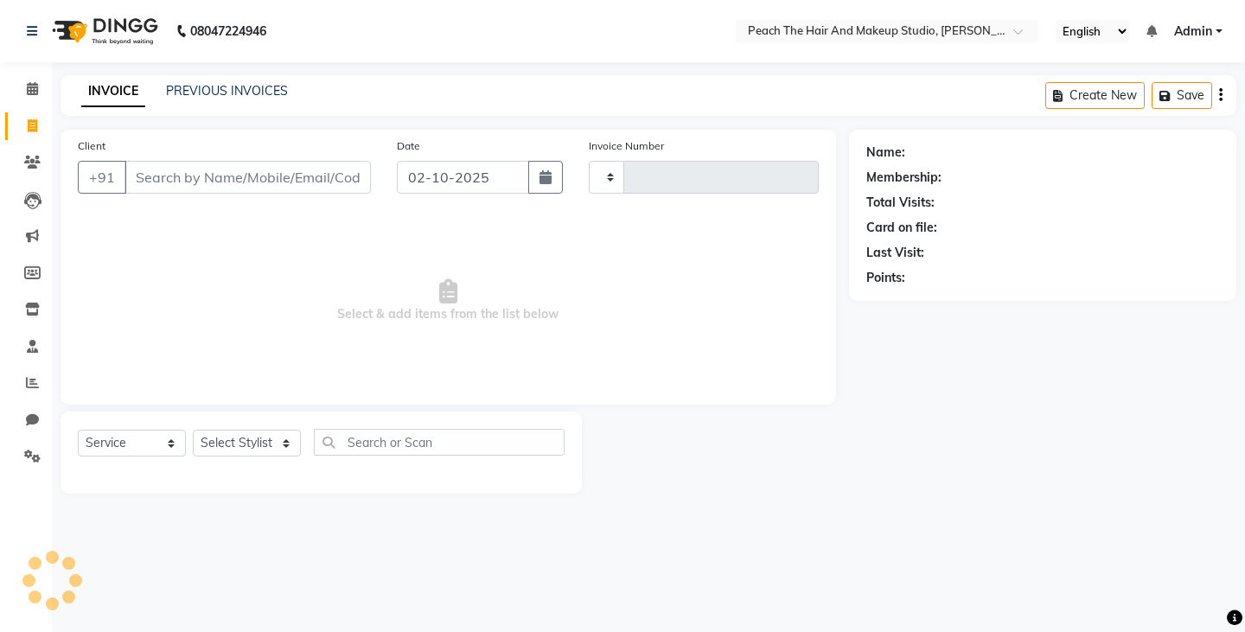
type input "0042"
select select "9105"
